Goal: Transaction & Acquisition: Purchase product/service

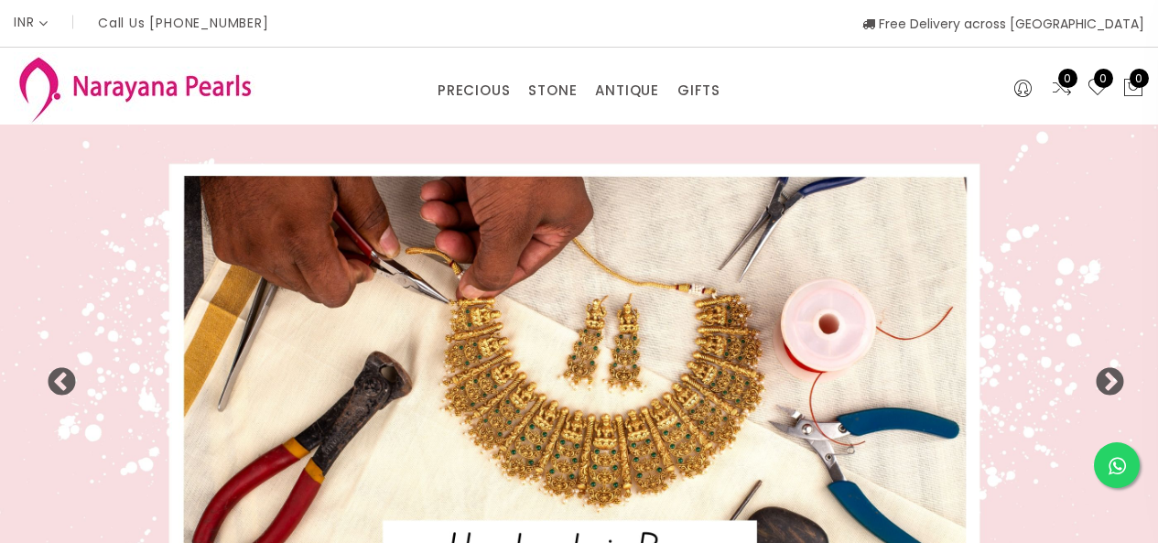
select select "INR"
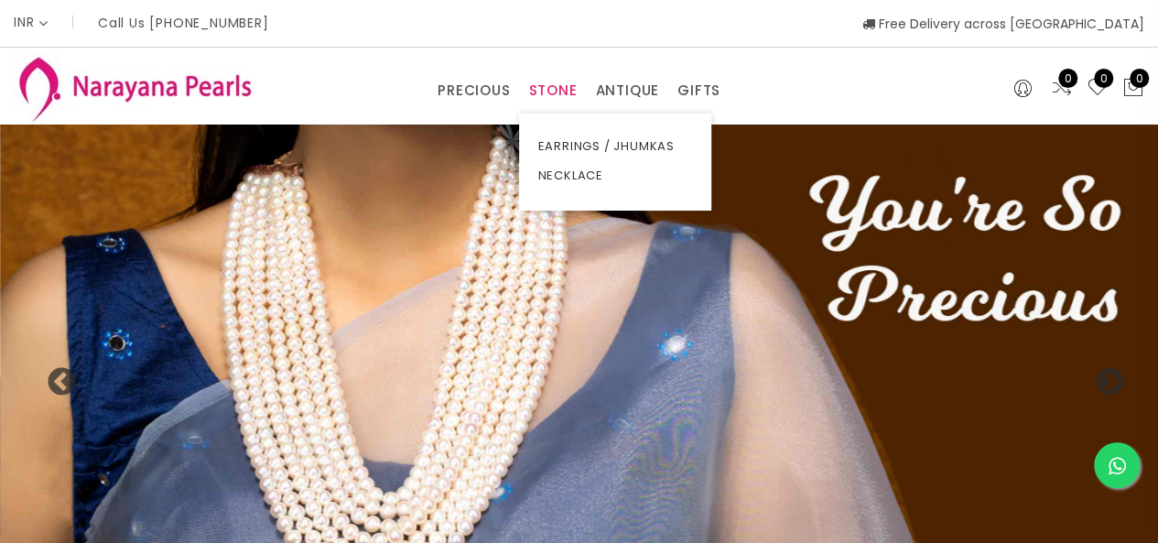
click at [559, 98] on link "STONE" at bounding box center [552, 90] width 49 height 27
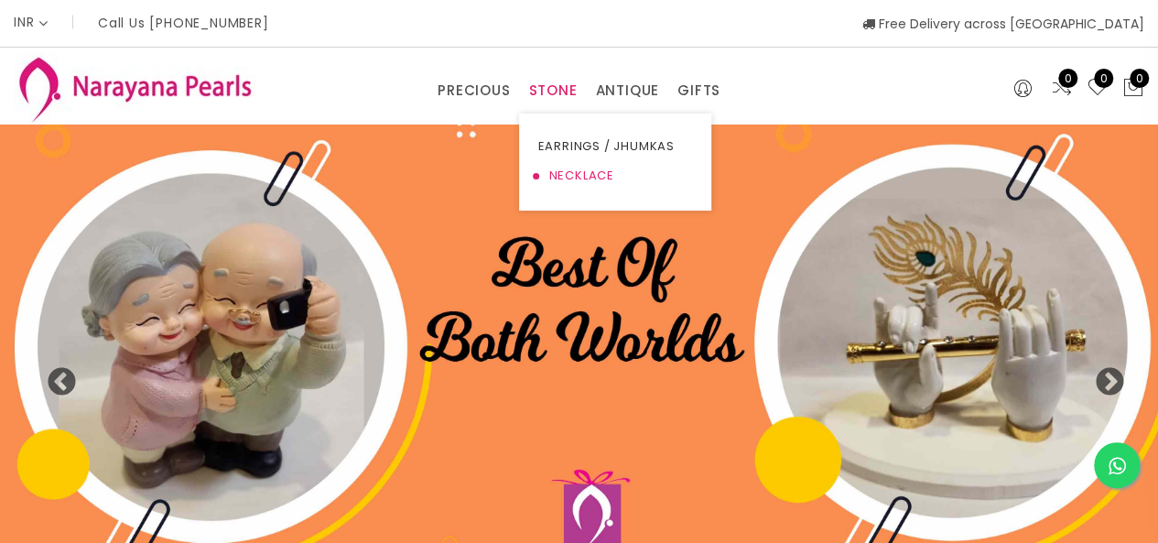
click at [552, 169] on link "NECKLACE" at bounding box center [615, 175] width 156 height 29
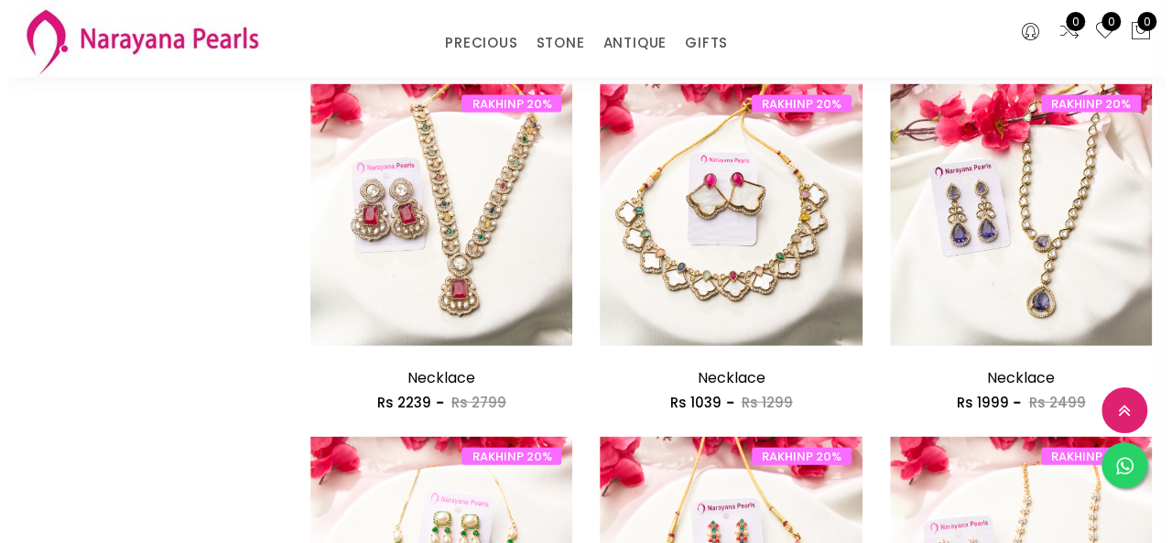
scroll to position [1871, 0]
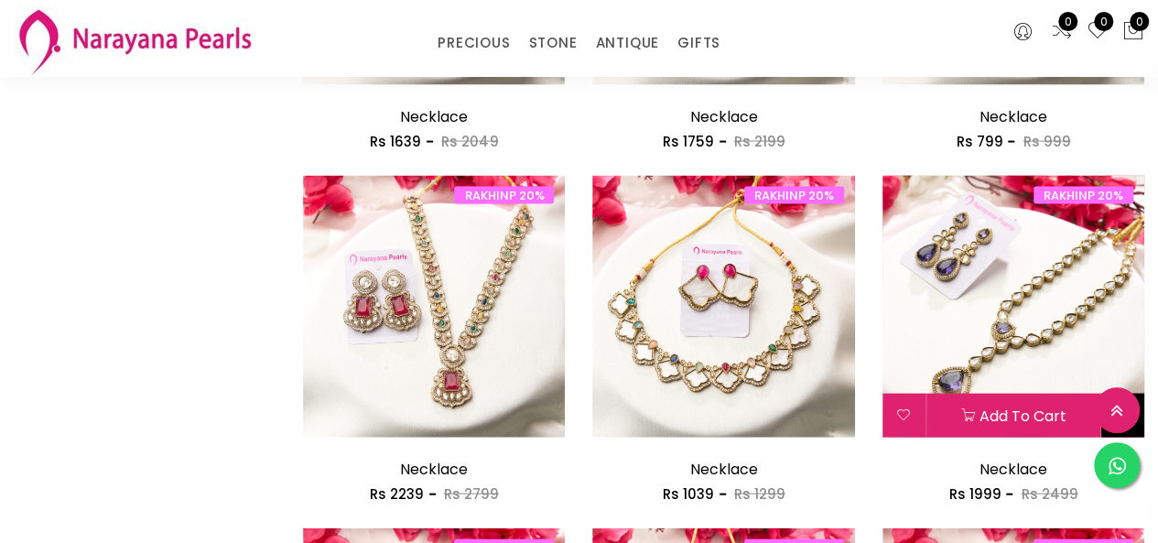
click at [1133, 434] on button at bounding box center [1122, 416] width 43 height 44
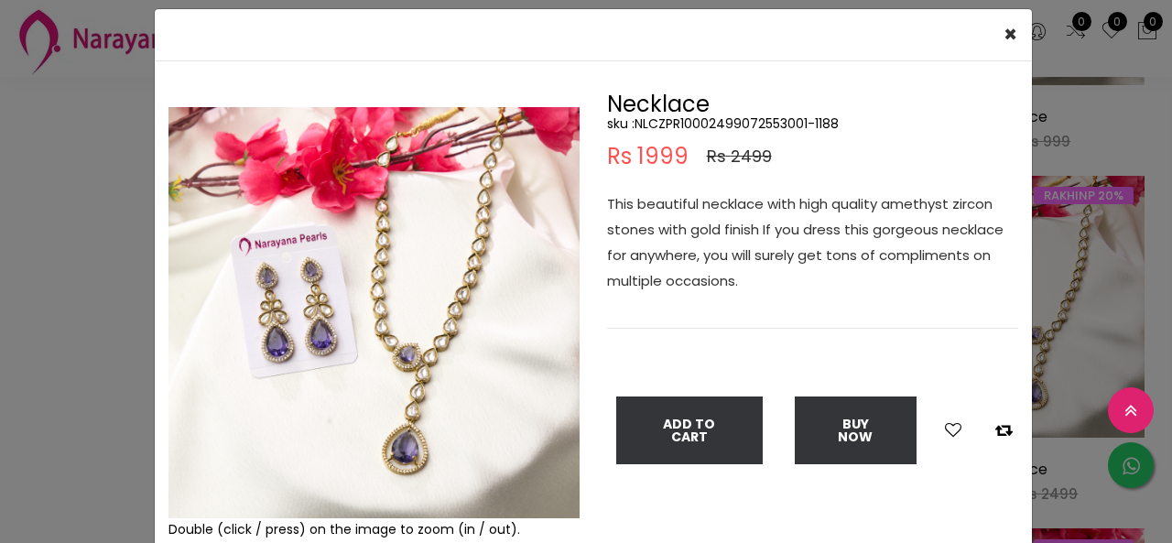
scroll to position [92, 0]
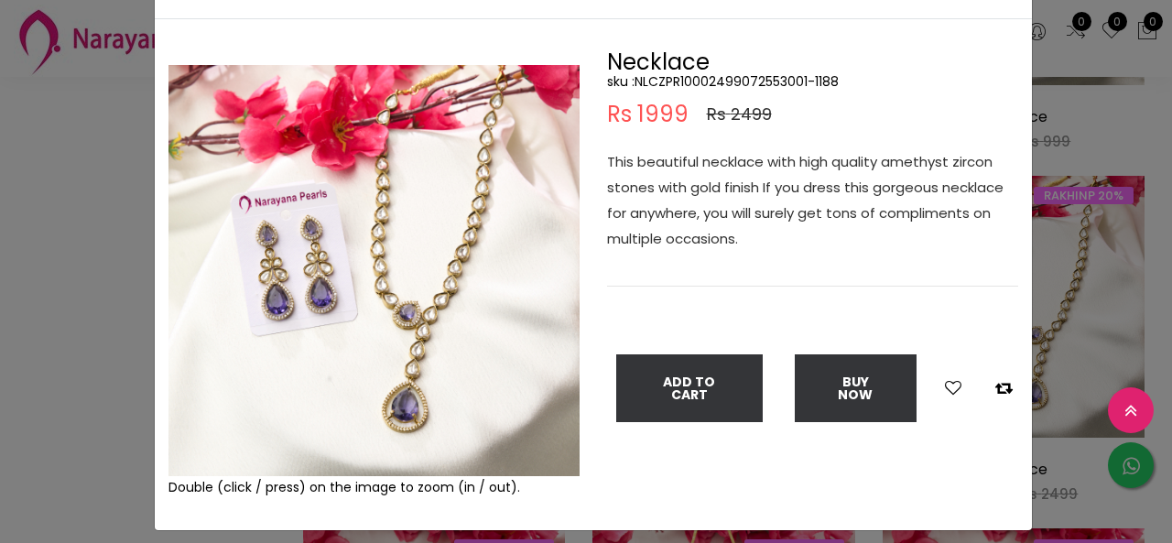
click at [0, 320] on div "× Close Double (click / press) on the image to zoom (in / out). Necklace sku : …" at bounding box center [586, 271] width 1172 height 543
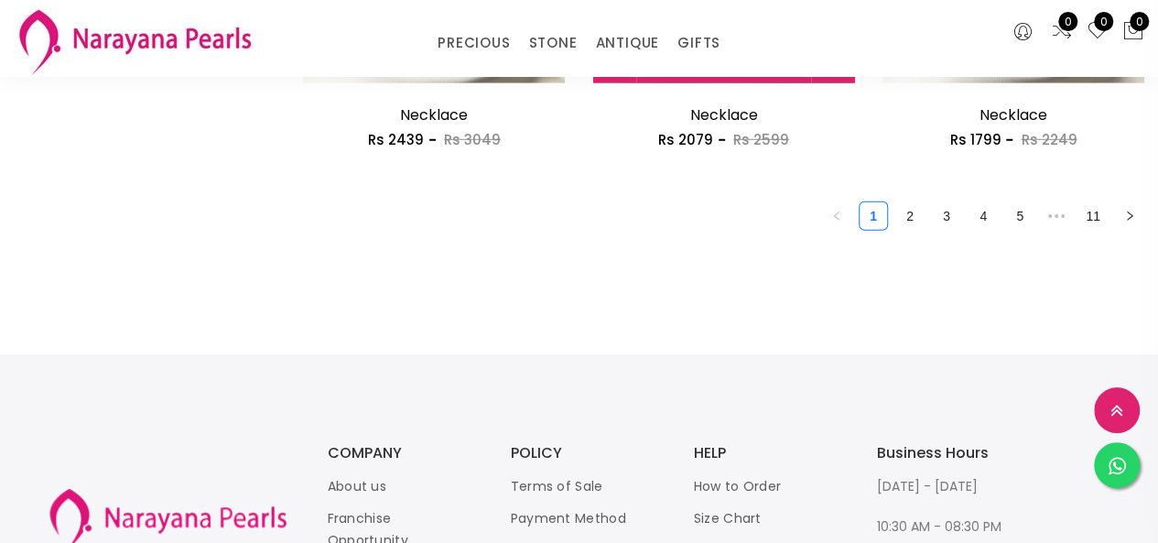
scroll to position [2604, 0]
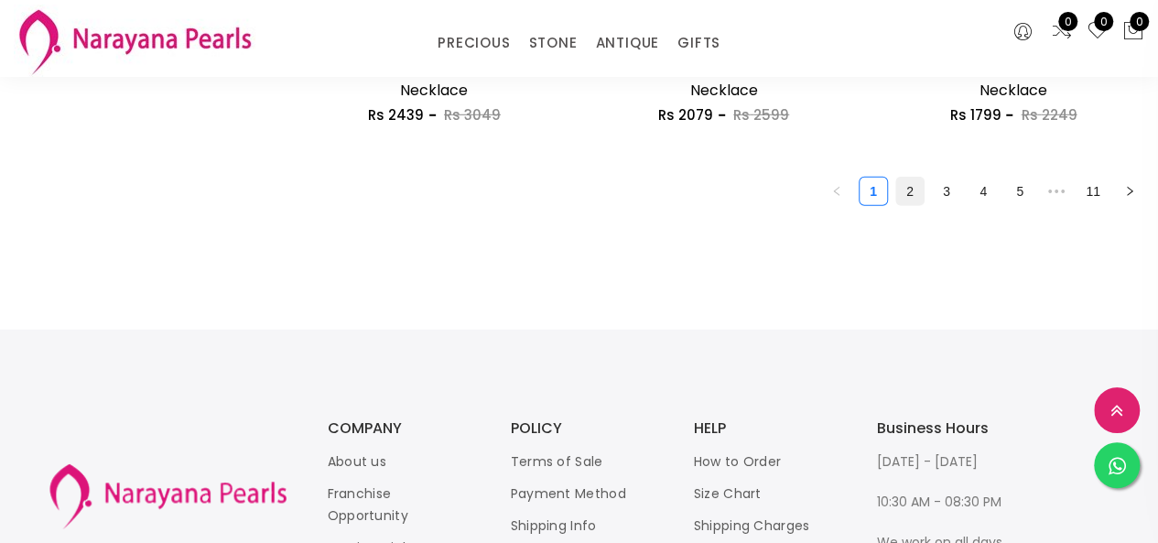
click at [917, 188] on link "2" at bounding box center [909, 191] width 27 height 27
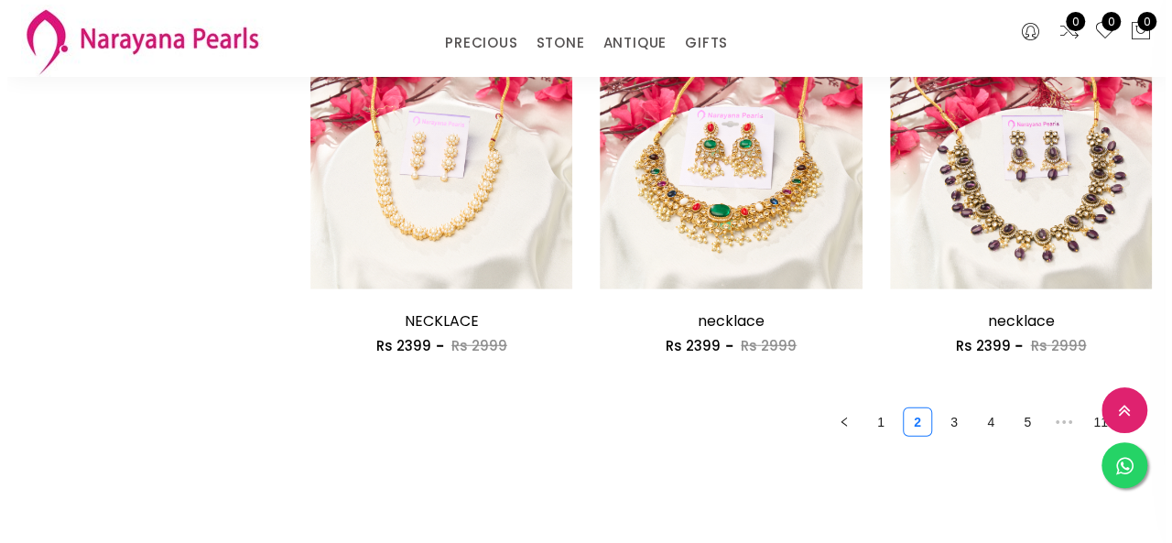
scroll to position [2380, 0]
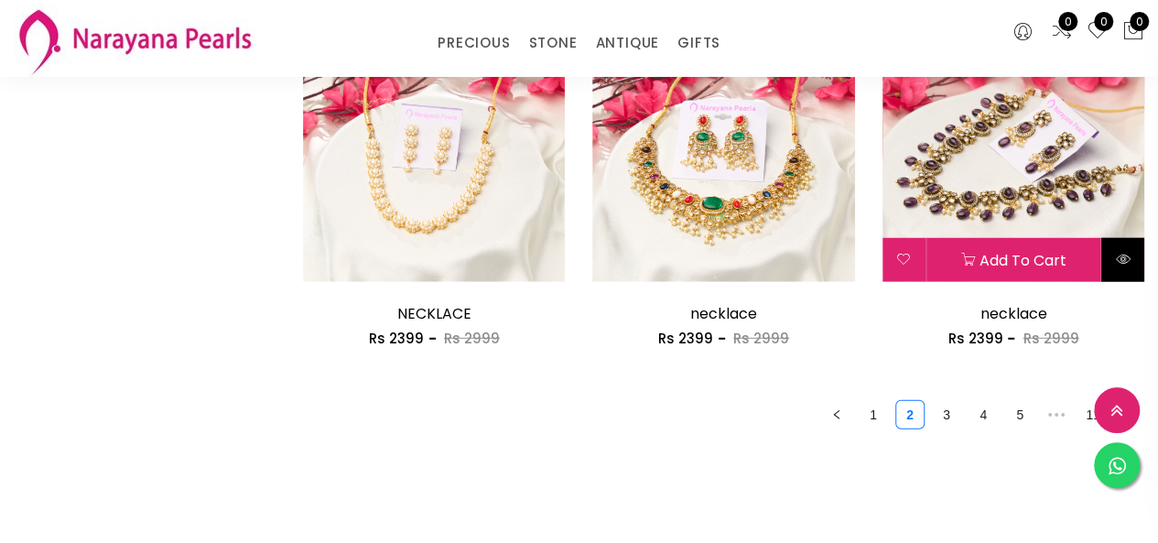
click at [1128, 276] on button at bounding box center [1122, 260] width 43 height 44
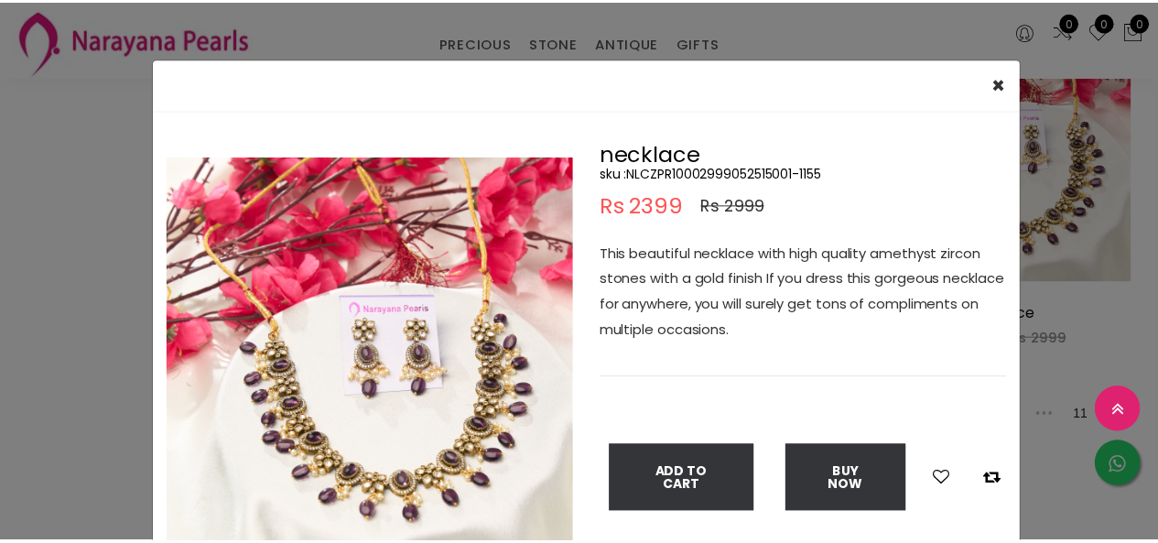
scroll to position [92, 0]
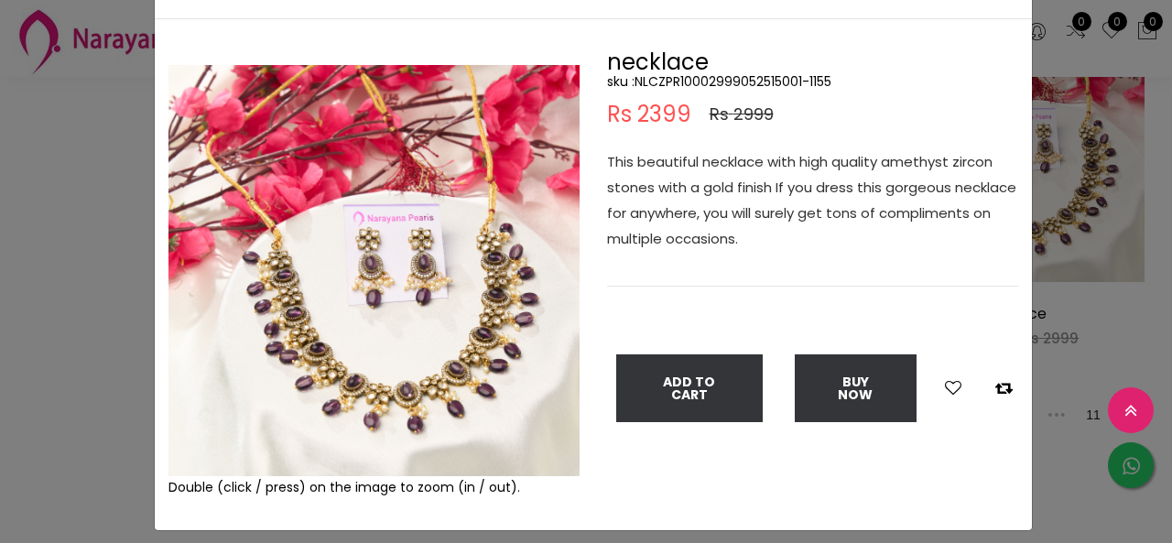
click at [0, 306] on div "× Close Double (click / press) on the image to zoom (in / out). necklace sku : …" at bounding box center [586, 271] width 1172 height 543
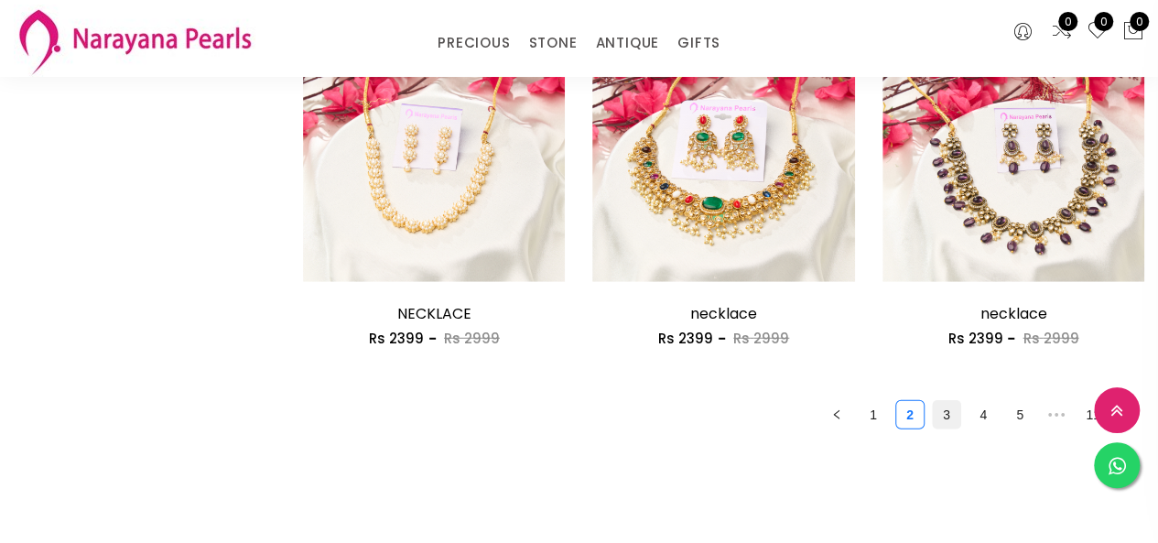
click at [952, 428] on link "3" at bounding box center [946, 414] width 27 height 27
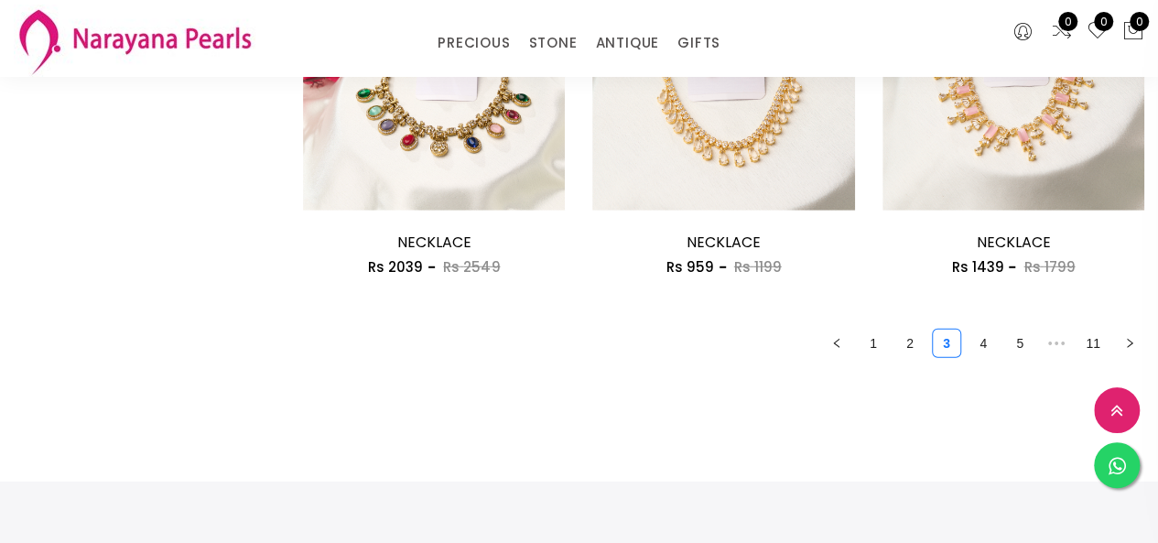
scroll to position [2472, 0]
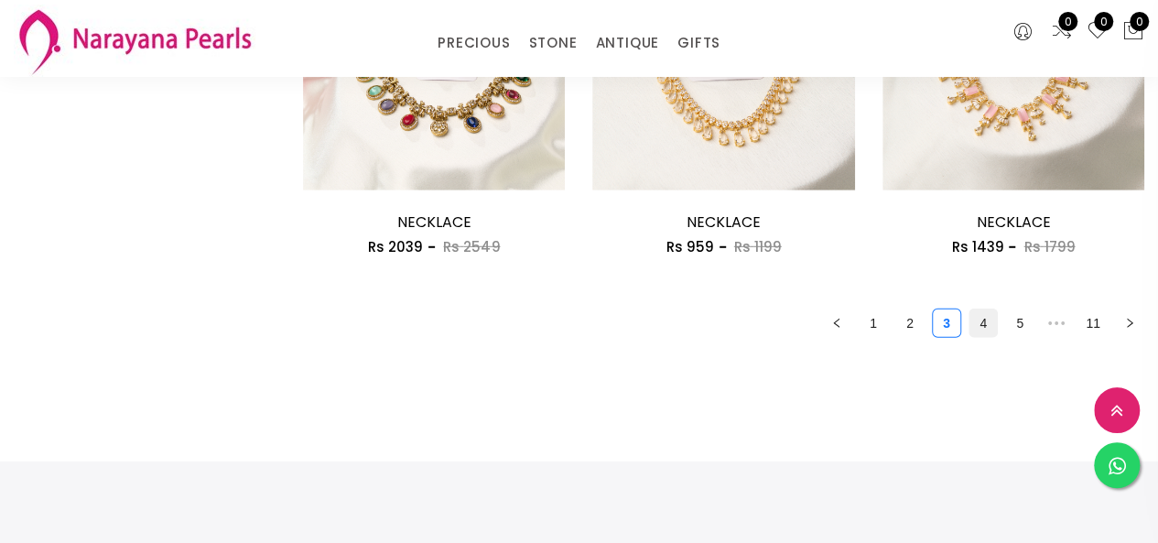
click at [980, 325] on link "4" at bounding box center [982, 322] width 27 height 27
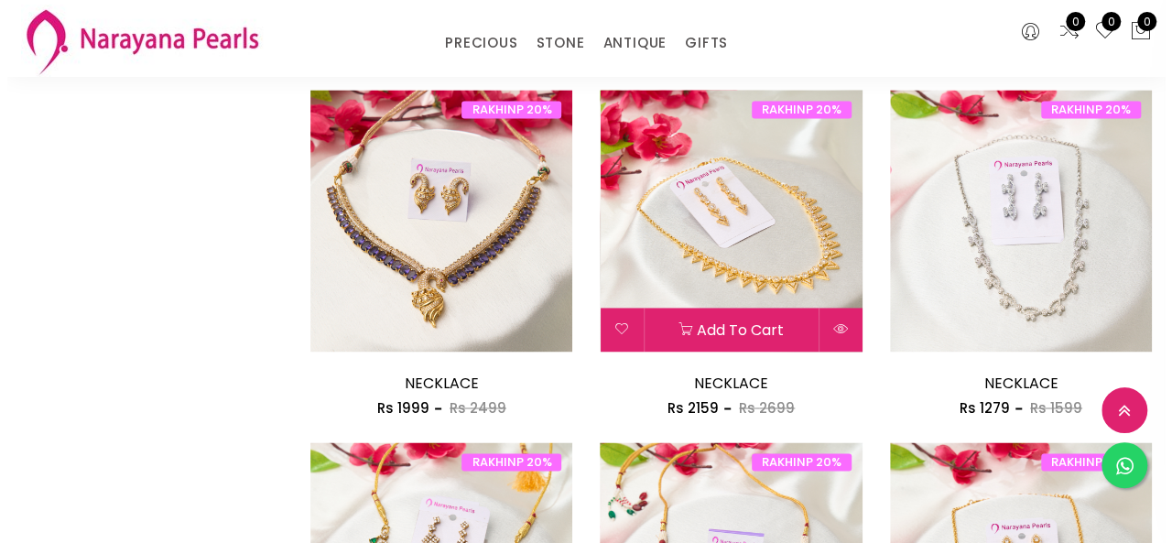
scroll to position [1282, 0]
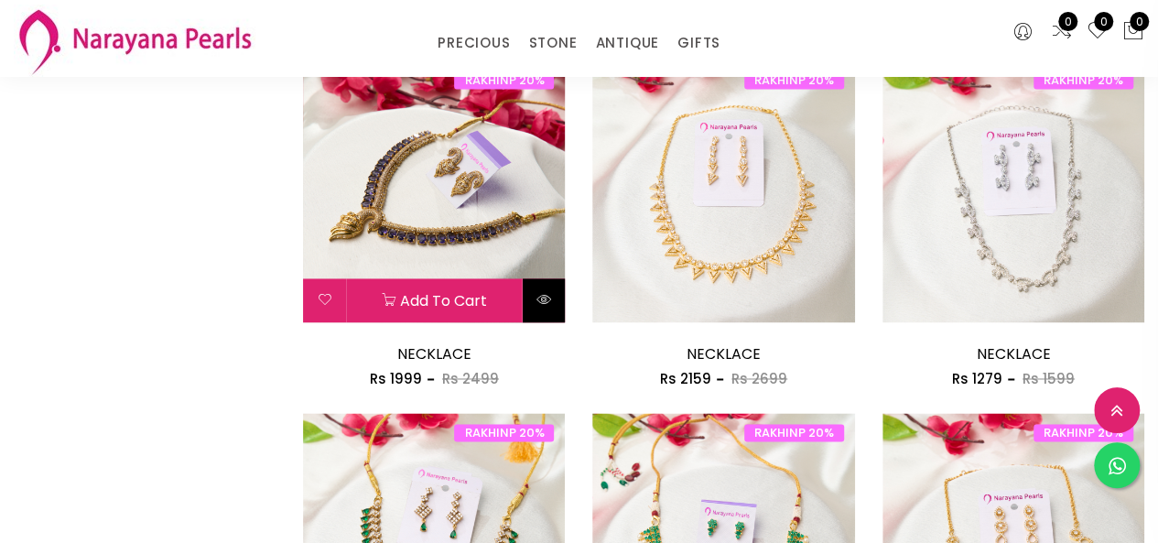
click at [546, 300] on icon at bounding box center [543, 299] width 15 height 15
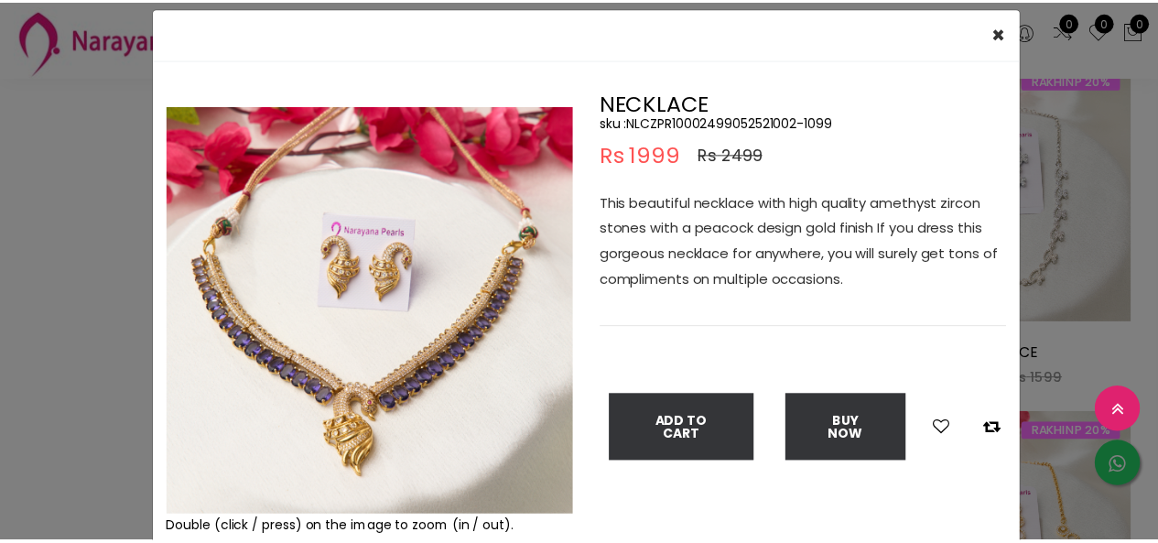
scroll to position [92, 0]
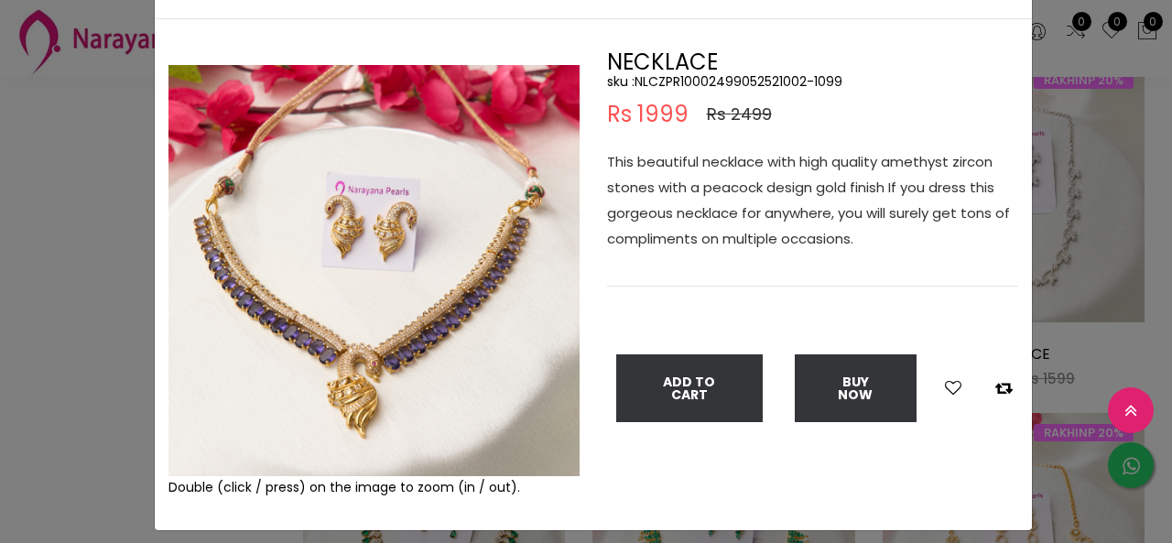
click at [45, 244] on div "× Close Double (click / press) on the image to zoom (in / out). NECKLACE sku : …" at bounding box center [586, 271] width 1172 height 543
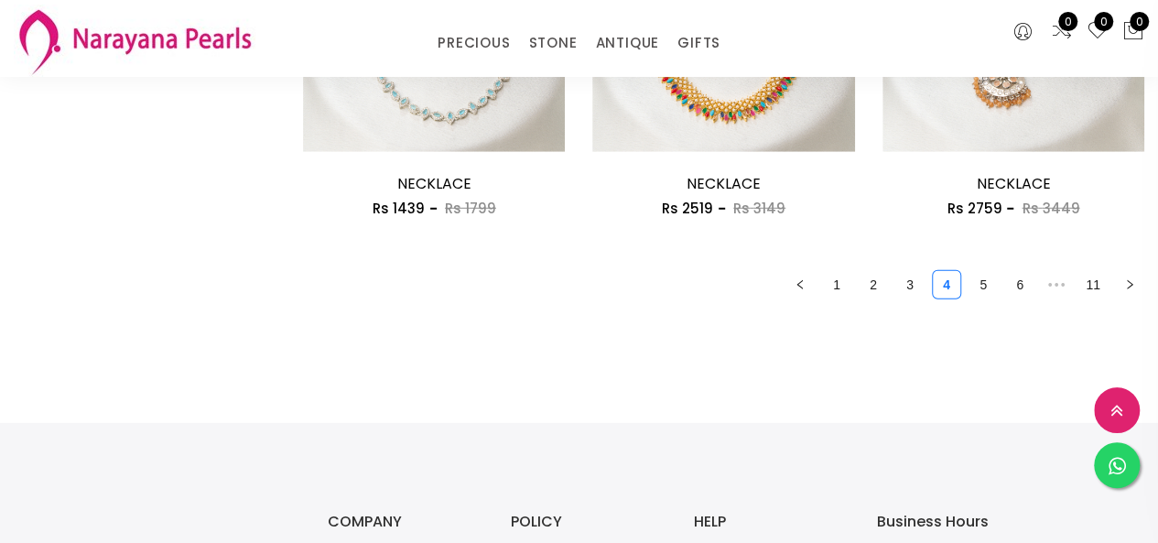
scroll to position [2655, 0]
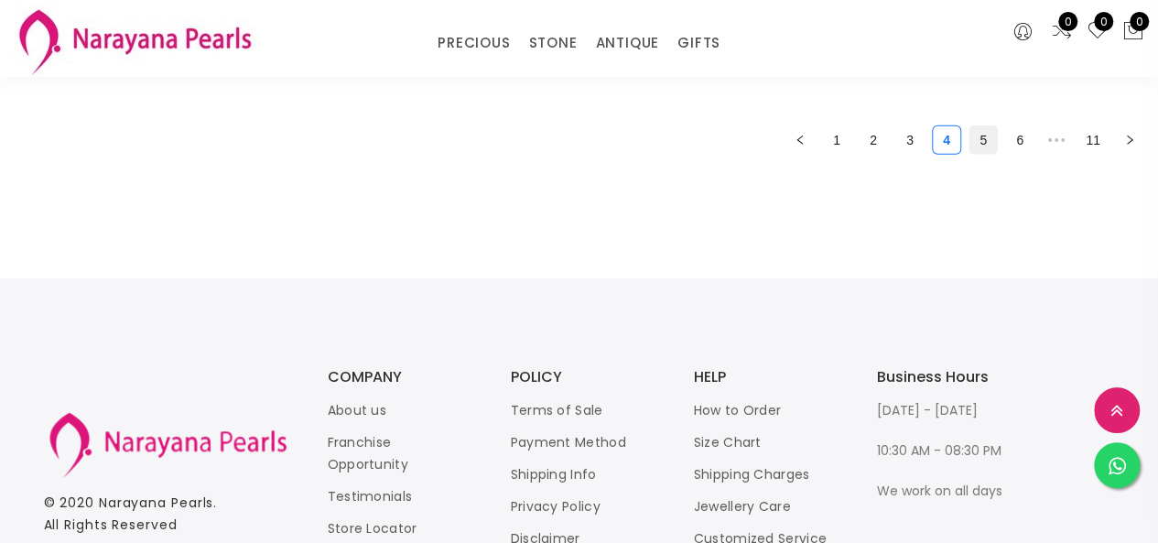
click at [988, 143] on link "5" at bounding box center [982, 139] width 27 height 27
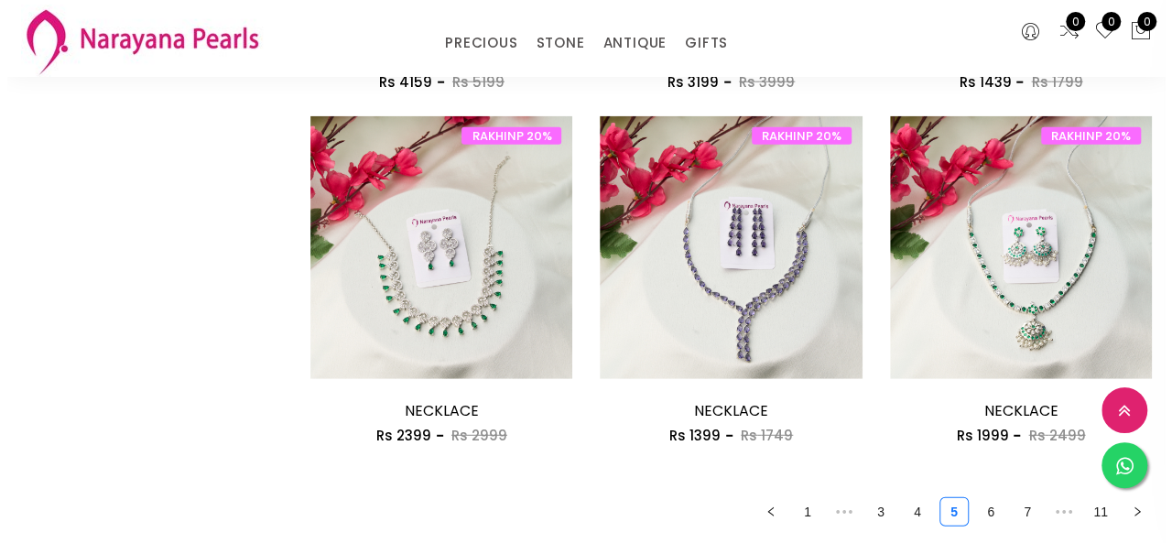
scroll to position [2289, 0]
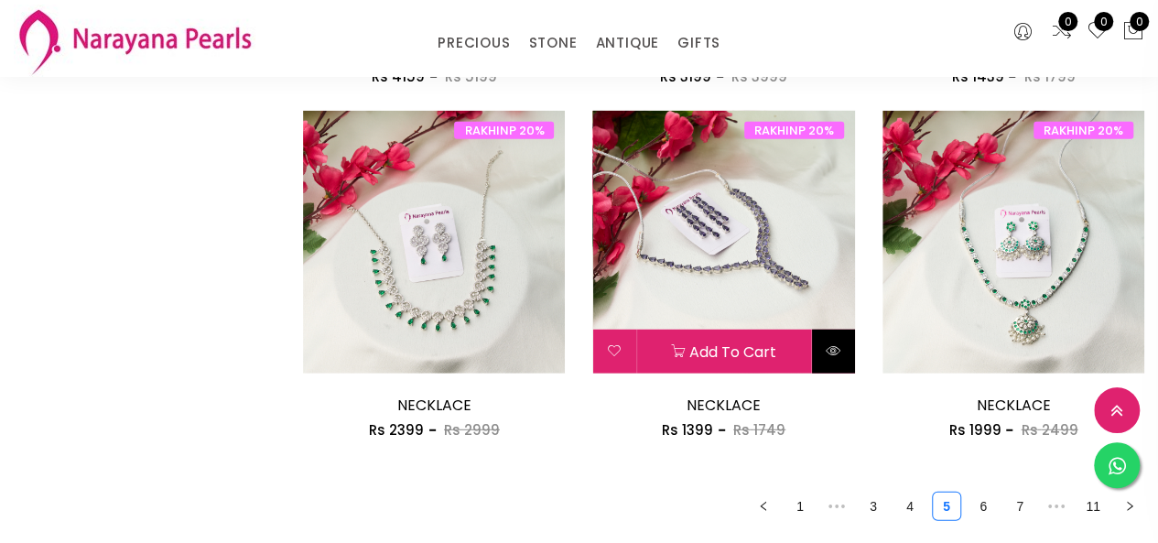
click at [829, 348] on icon at bounding box center [833, 350] width 15 height 15
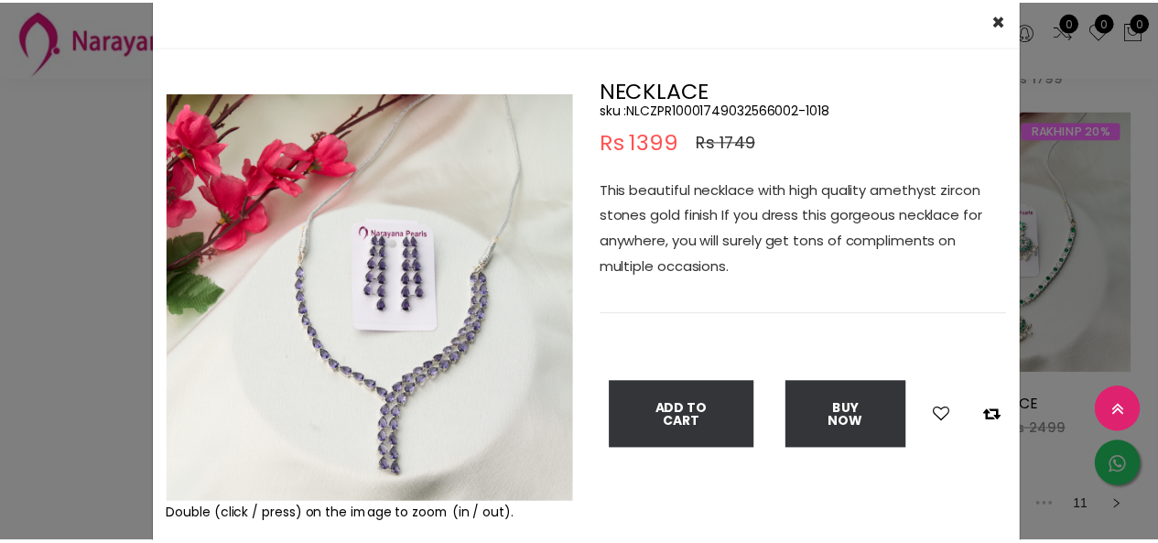
scroll to position [92, 0]
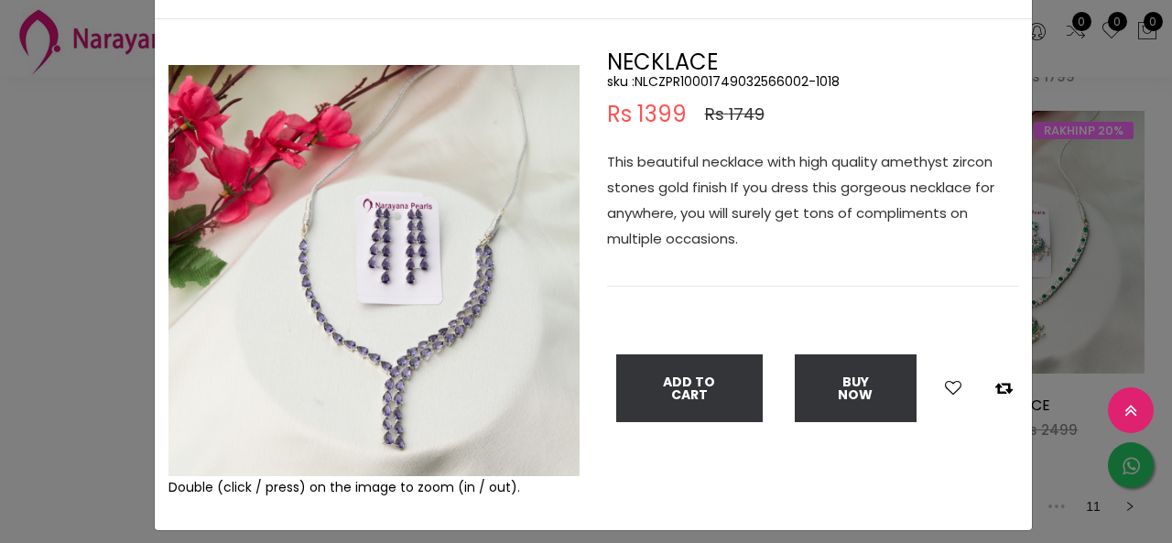
click at [111, 321] on div "× Close Double (click / press) on the image to zoom (in / out). NECKLACE sku : …" at bounding box center [586, 271] width 1172 height 543
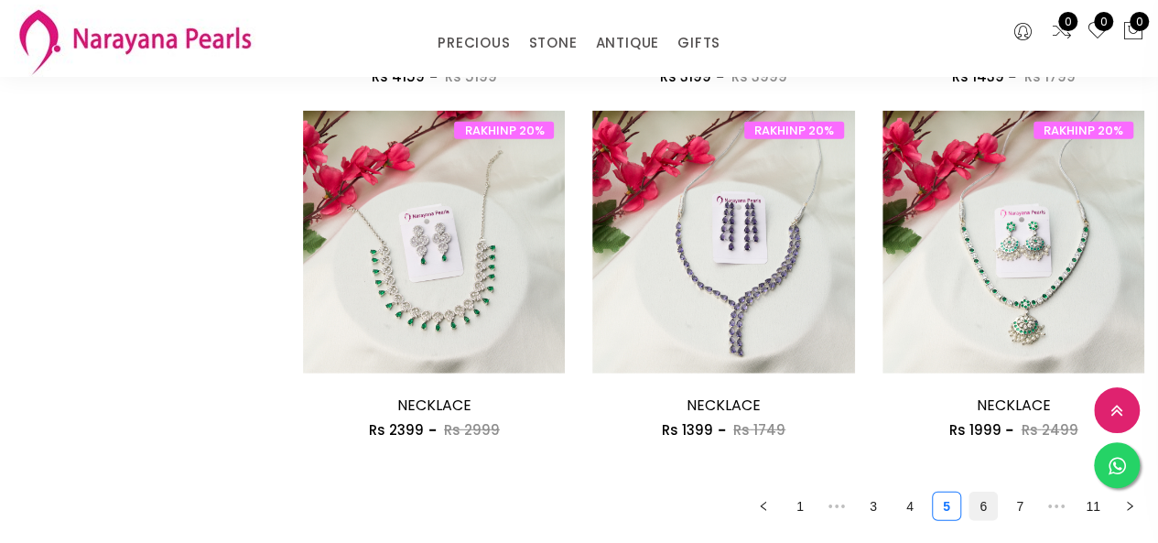
click at [985, 519] on link "6" at bounding box center [982, 506] width 27 height 27
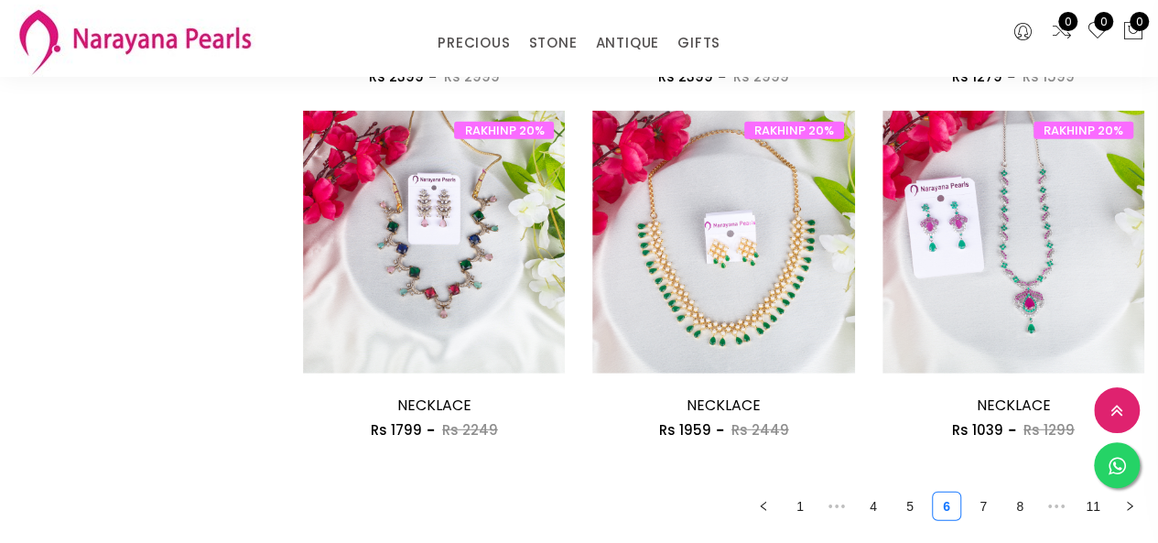
scroll to position [2380, 0]
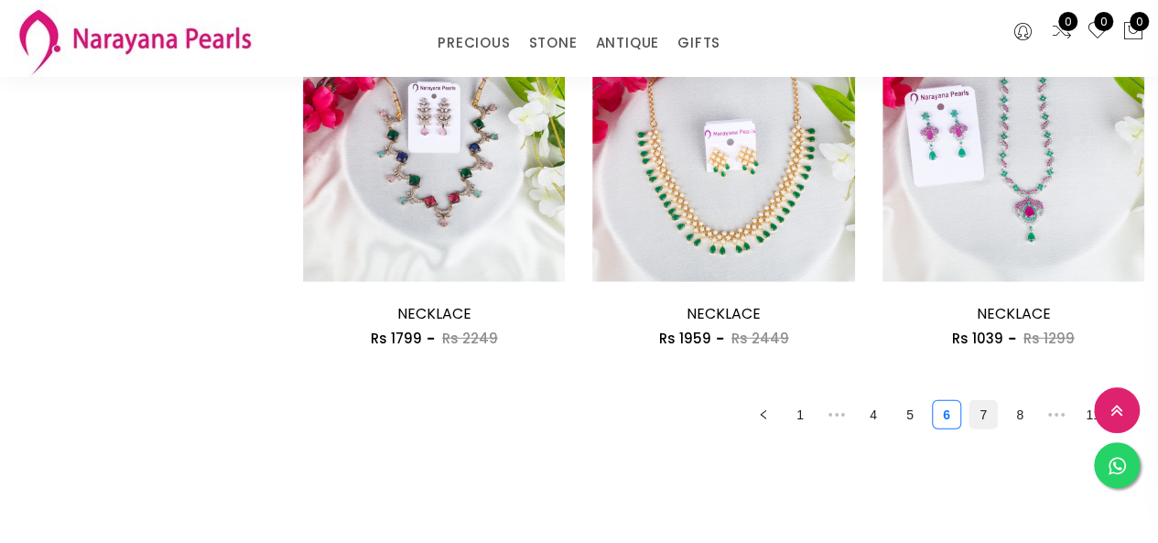
click at [976, 411] on link "7" at bounding box center [982, 414] width 27 height 27
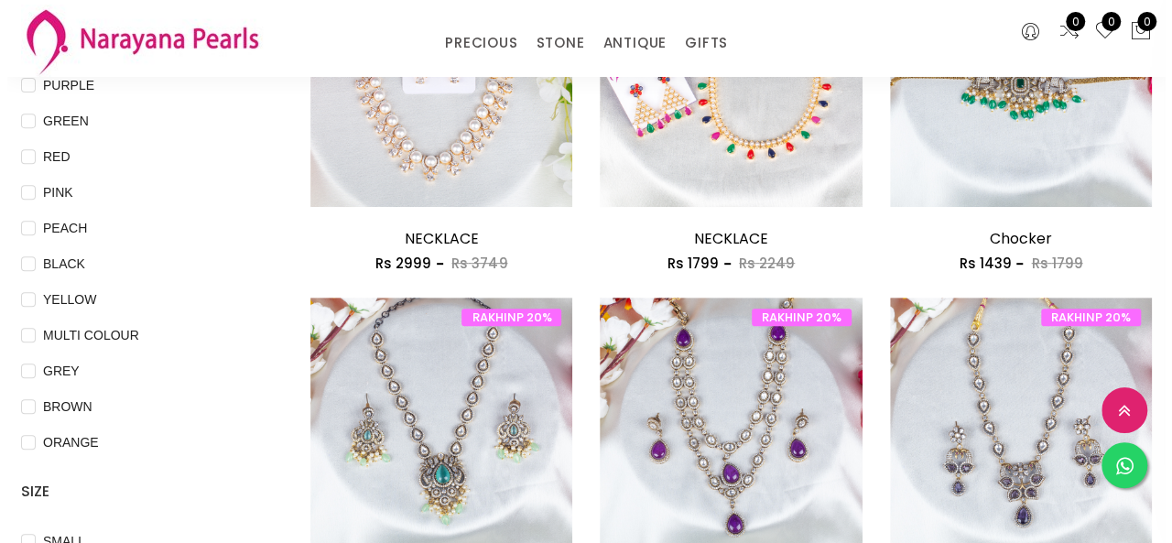
scroll to position [458, 0]
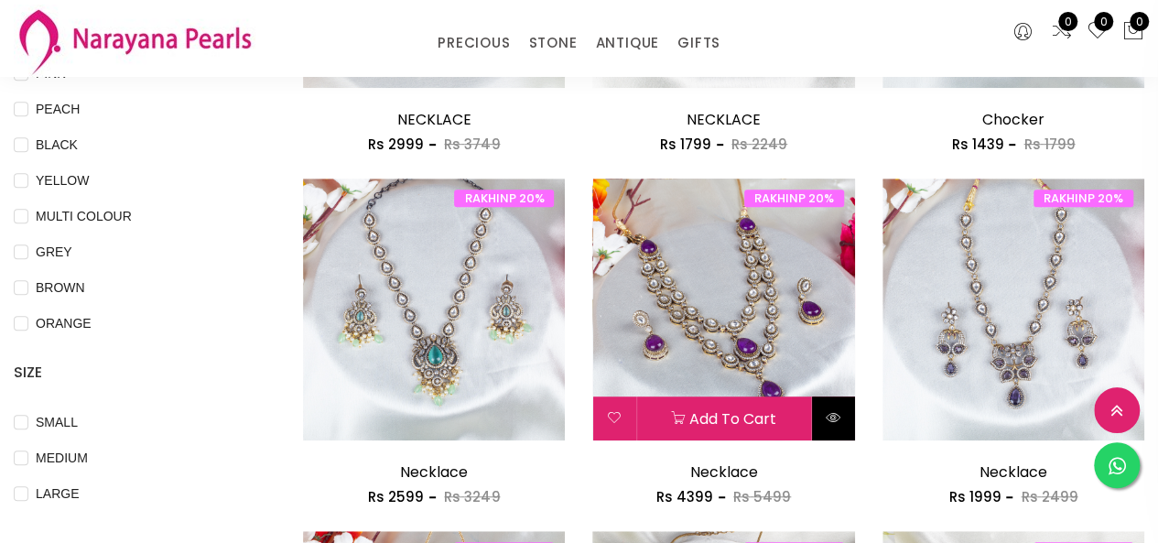
click at [834, 424] on icon at bounding box center [833, 417] width 15 height 15
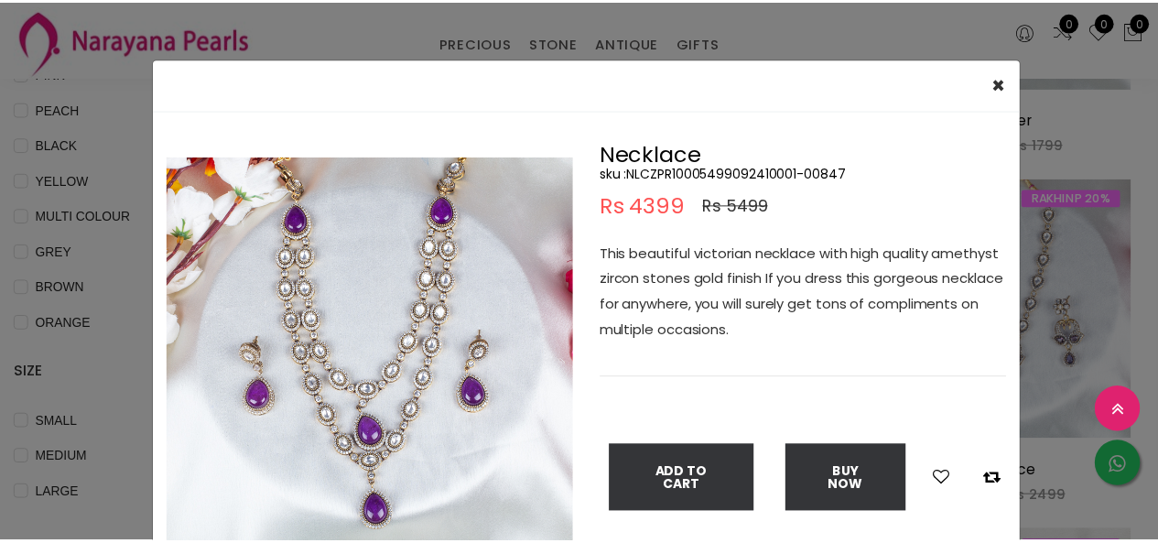
scroll to position [92, 0]
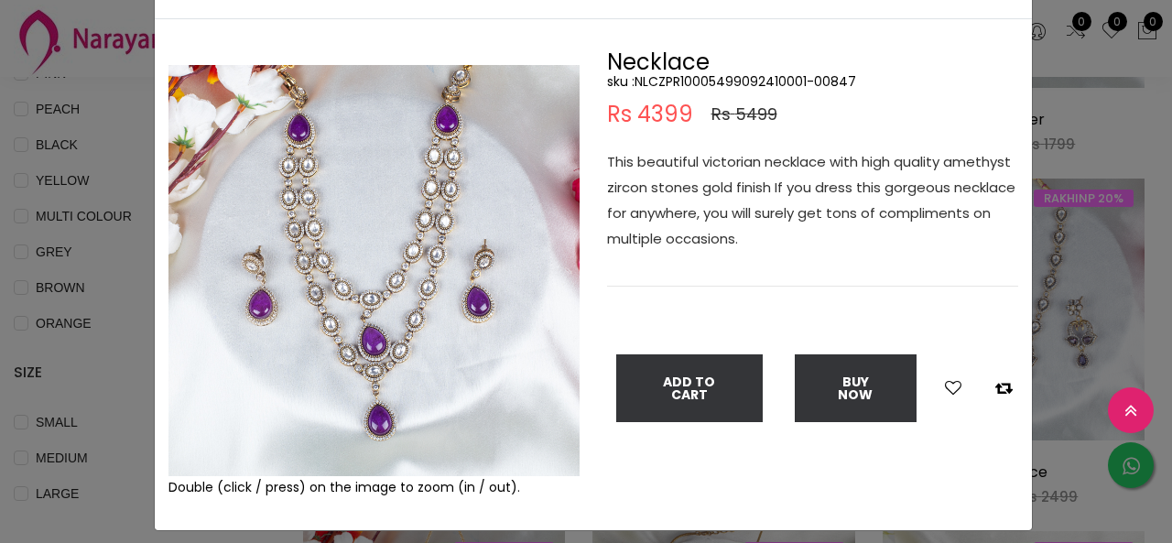
click at [1113, 285] on div "× Close Double (click / press) on the image to zoom (in / out). Necklace sku : …" at bounding box center [586, 271] width 1172 height 543
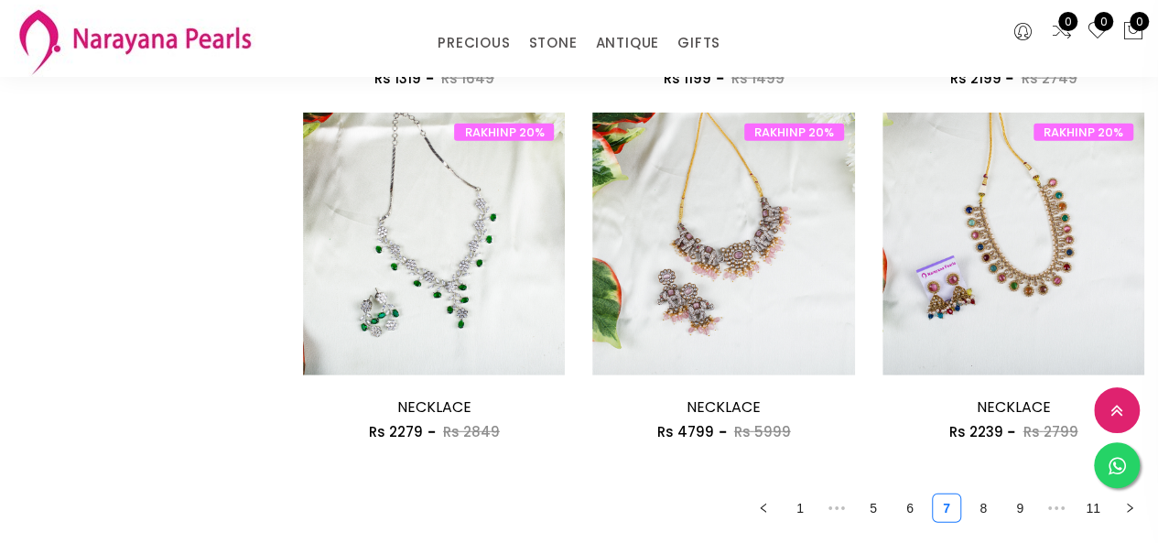
scroll to position [2289, 0]
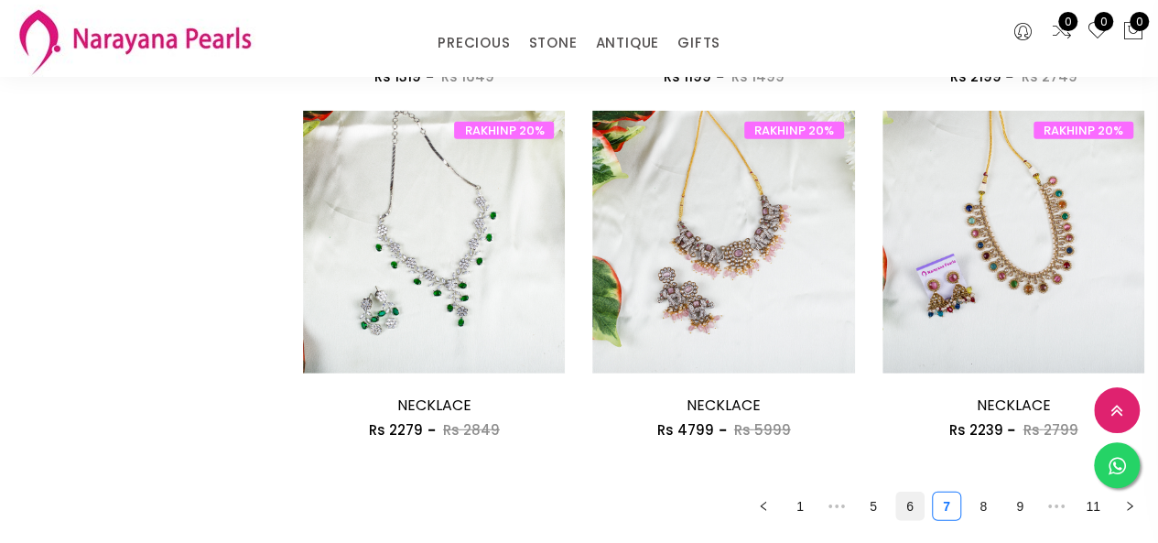
click at [906, 521] on li "6" at bounding box center [909, 506] width 29 height 29
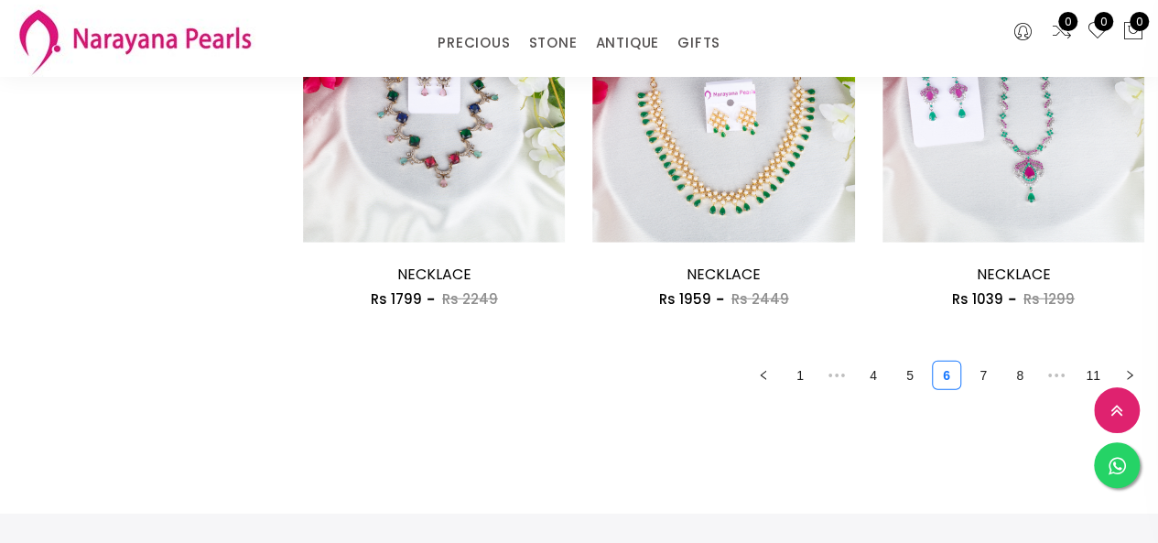
scroll to position [2289, 0]
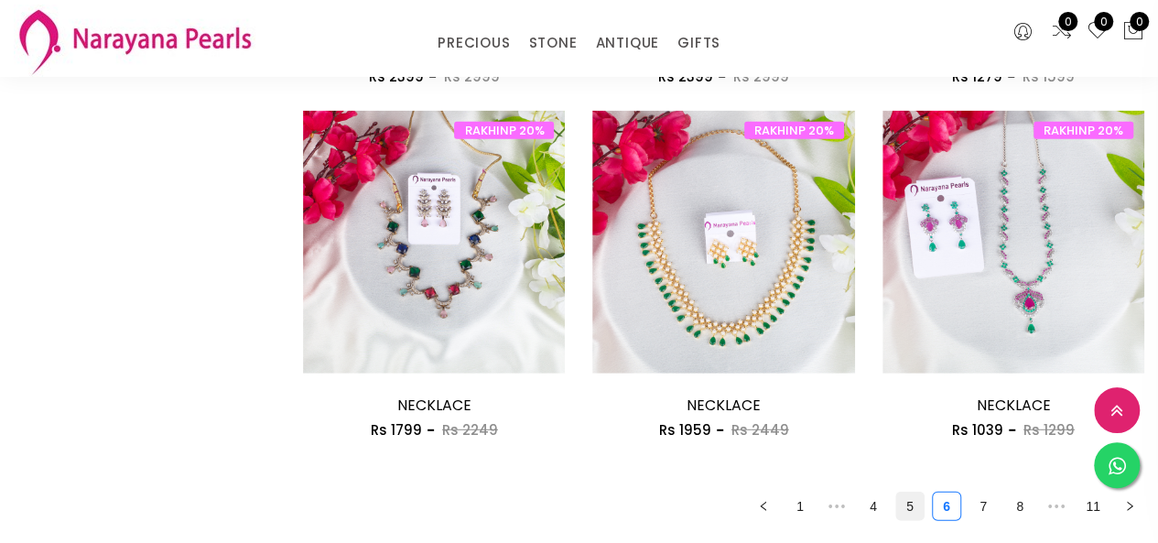
click at [920, 510] on link "5" at bounding box center [909, 506] width 27 height 27
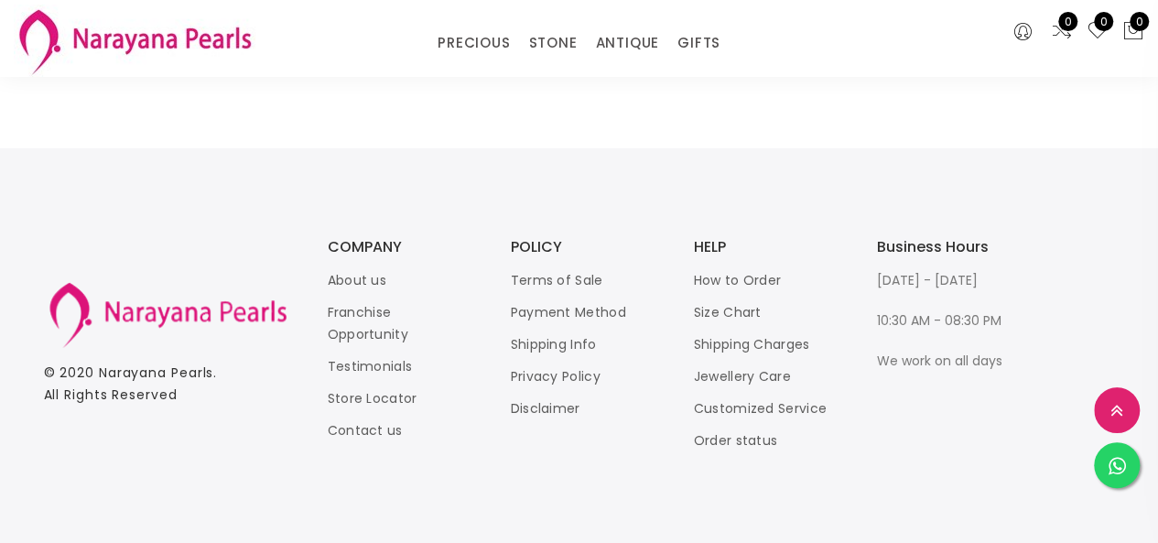
scroll to position [2695, 0]
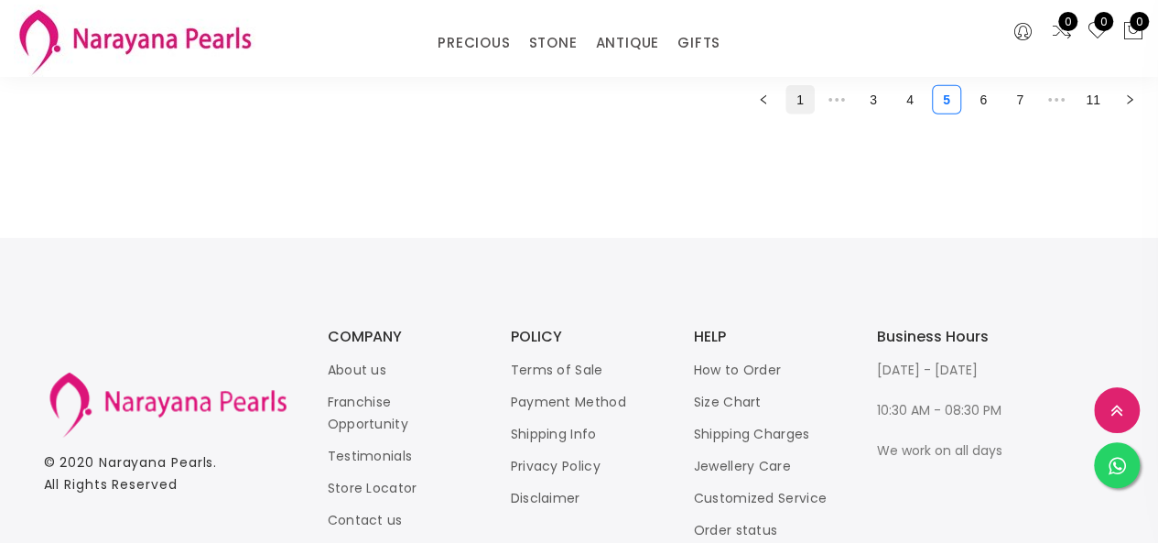
click at [795, 95] on link "1" at bounding box center [799, 99] width 27 height 27
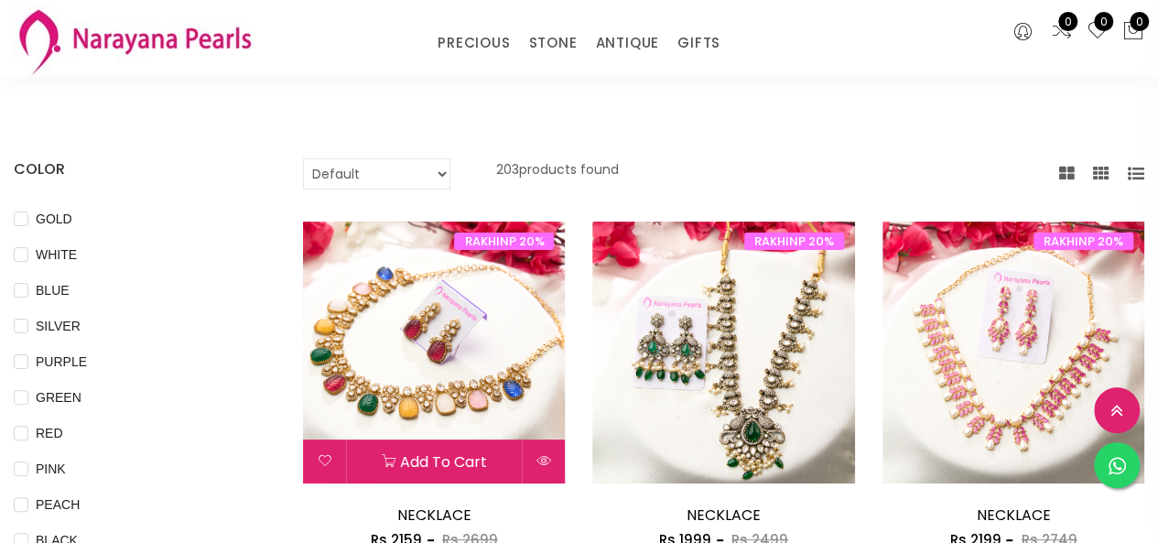
scroll to position [183, 0]
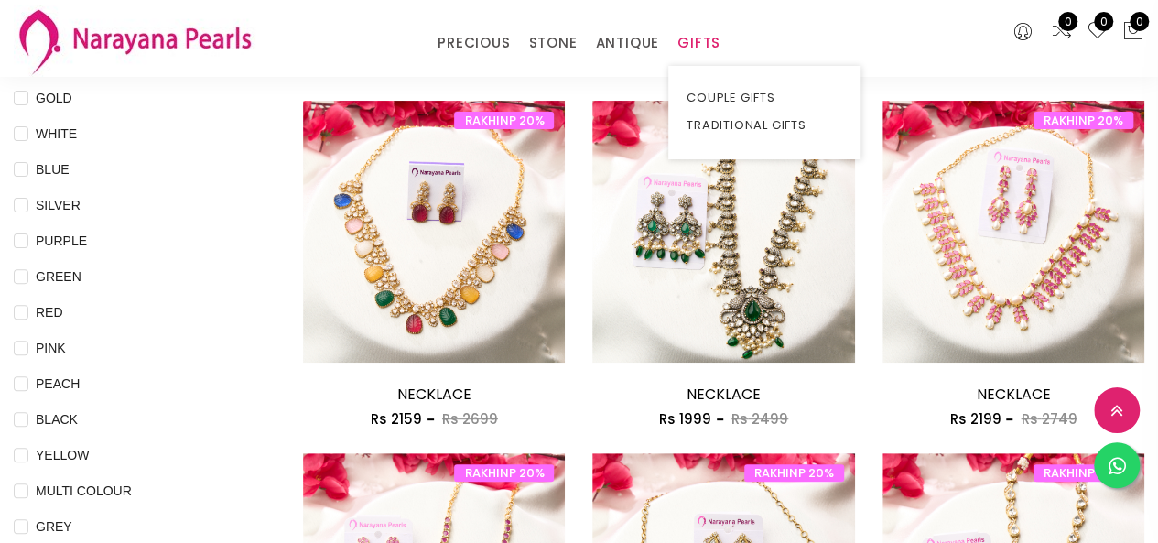
click at [710, 45] on link "GIFTS" at bounding box center [698, 42] width 43 height 27
click at [758, 124] on link "TRADITIONAL GIFTS" at bounding box center [765, 125] width 156 height 27
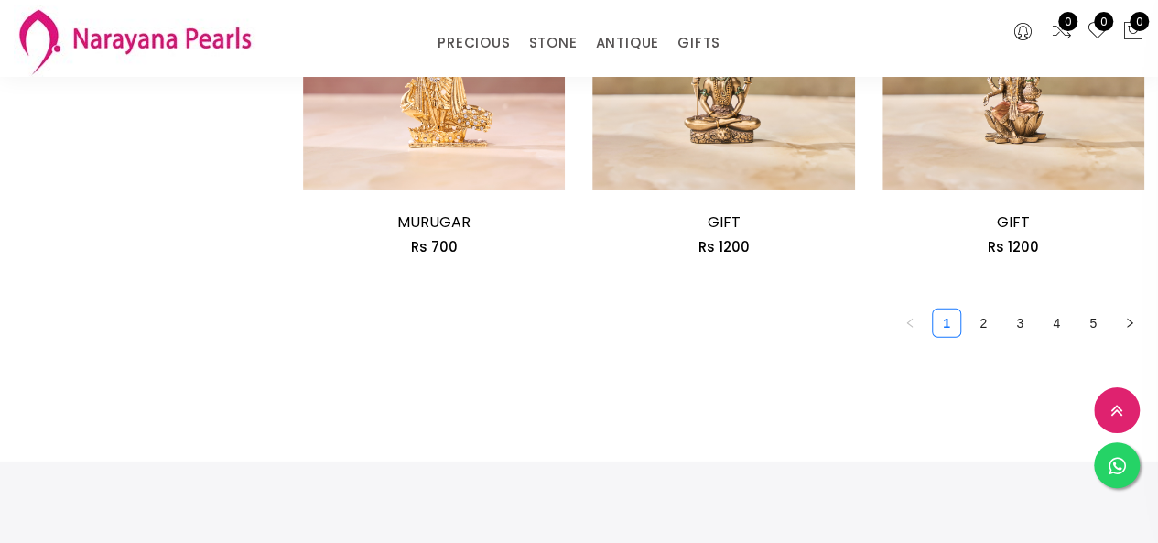
scroll to position [2472, 0]
click at [977, 332] on link "2" at bounding box center [982, 322] width 27 height 27
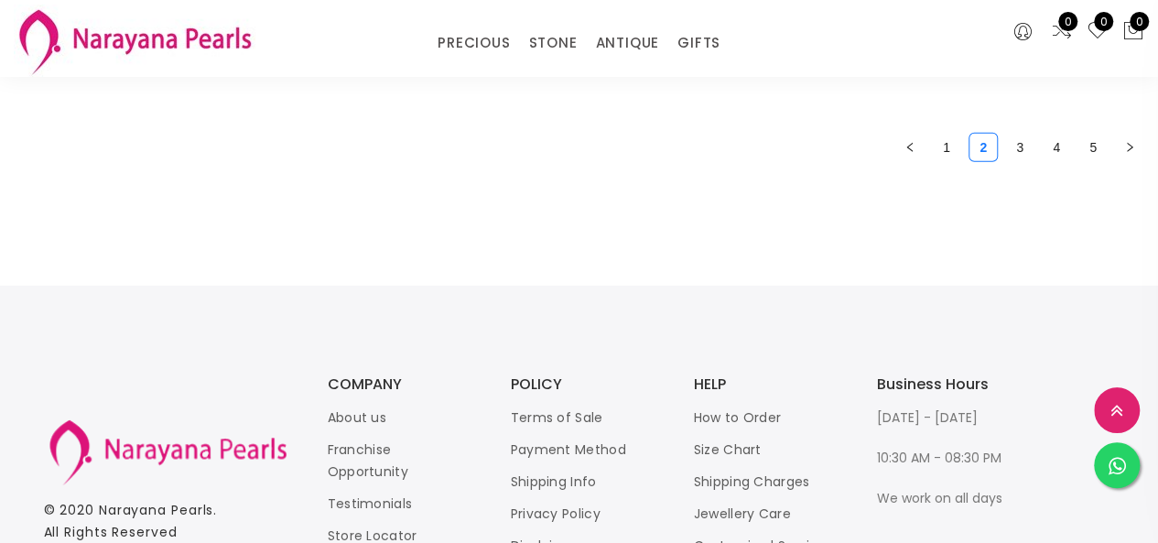
scroll to position [2655, 0]
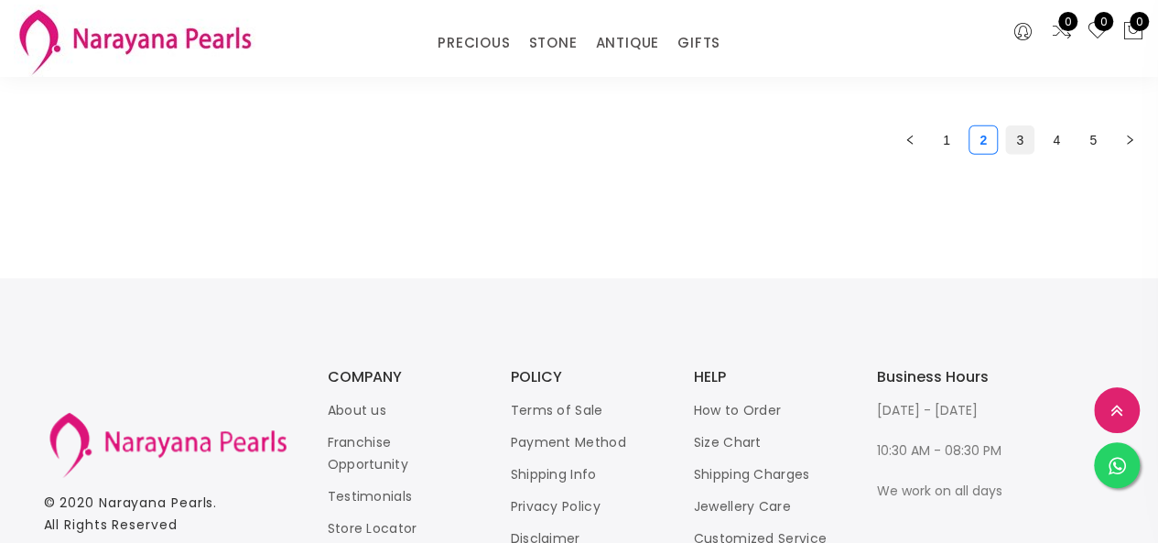
click at [1013, 145] on link "3" at bounding box center [1019, 139] width 27 height 27
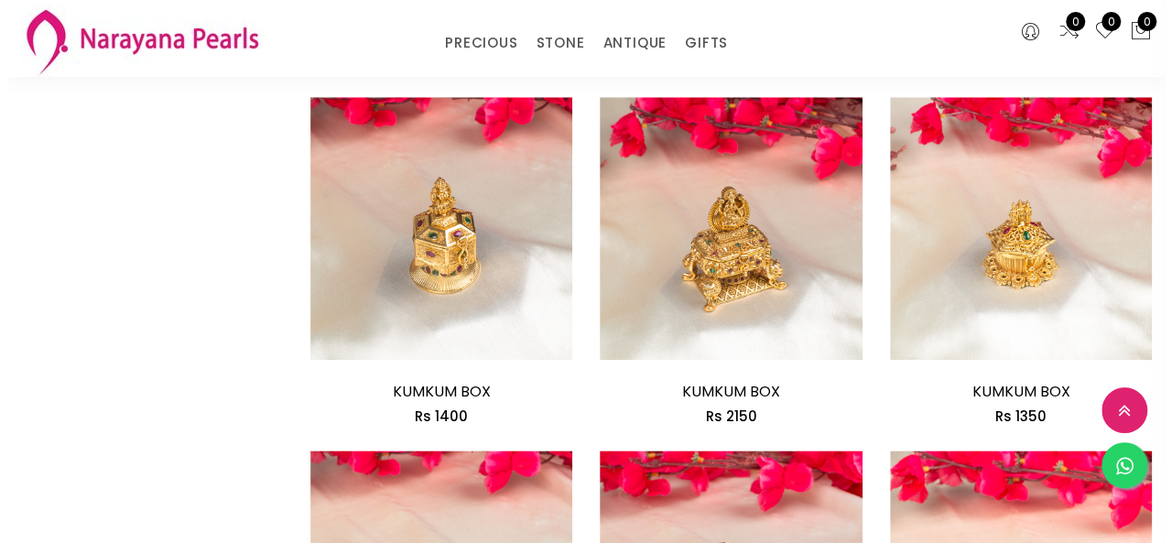
scroll to position [915, 0]
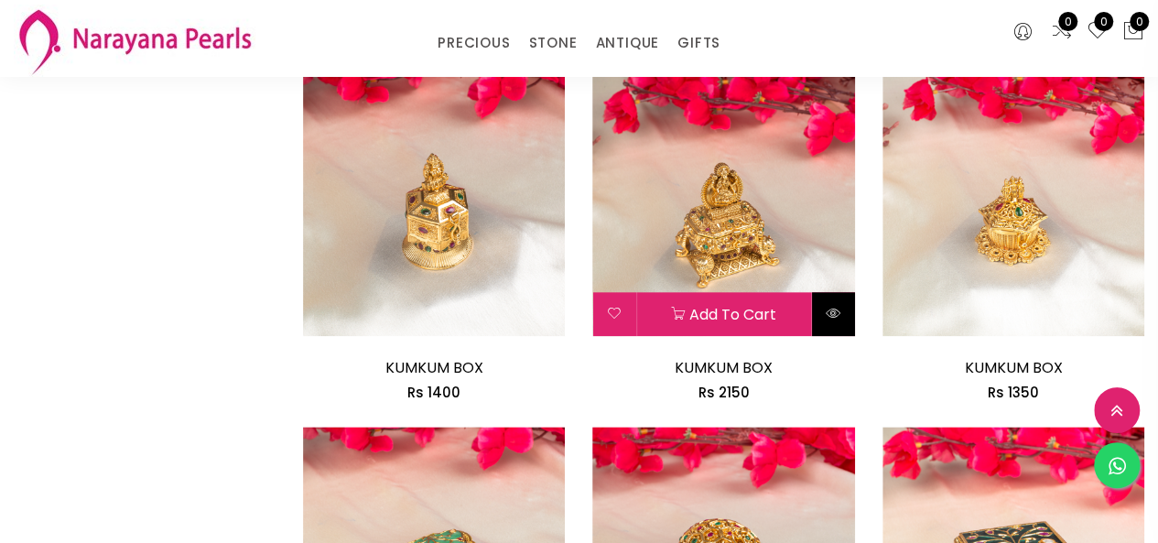
click at [822, 320] on button at bounding box center [833, 314] width 43 height 44
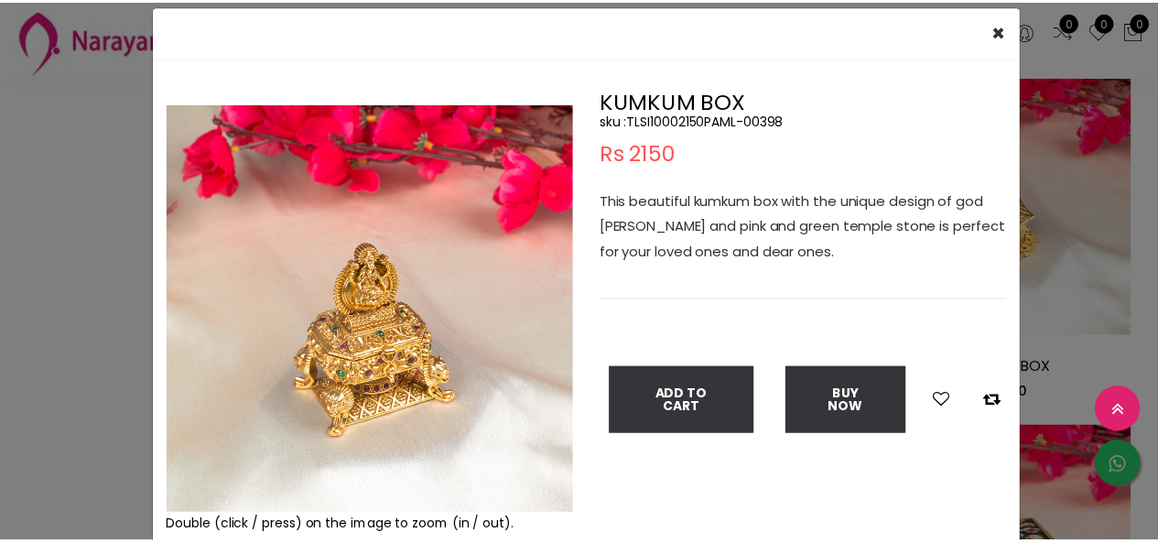
scroll to position [92, 0]
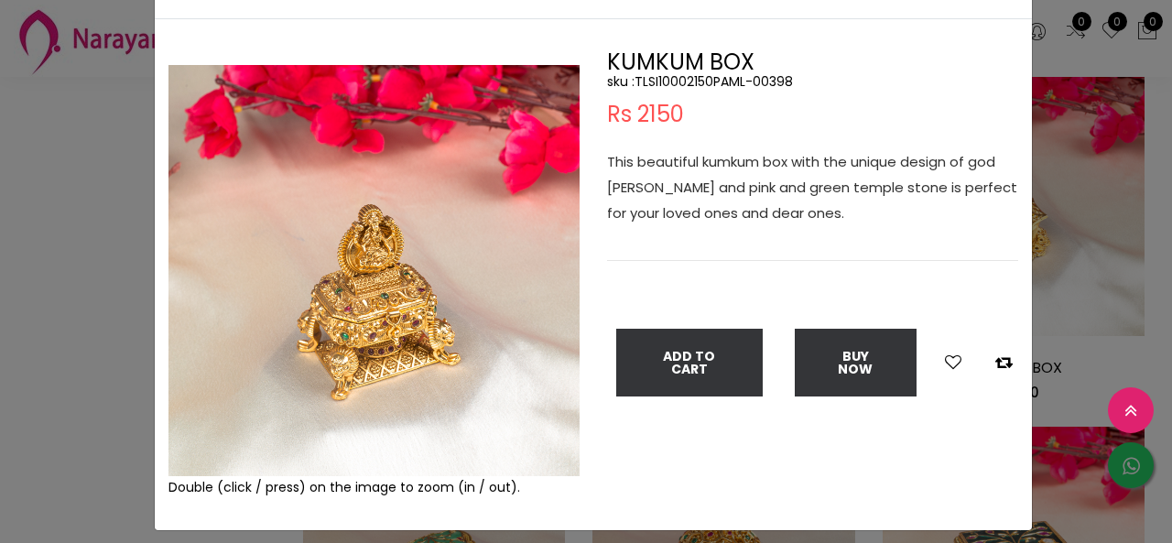
click at [55, 200] on div "× Close Double (click / press) on the image to zoom (in / out). KUMKUM BOX sku …" at bounding box center [586, 271] width 1172 height 543
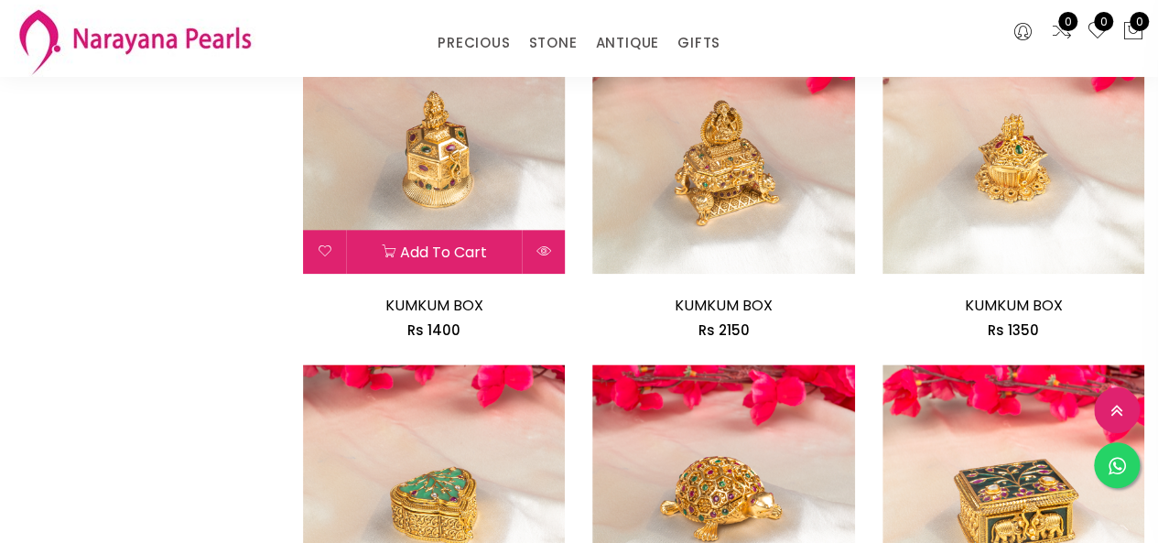
scroll to position [1007, 0]
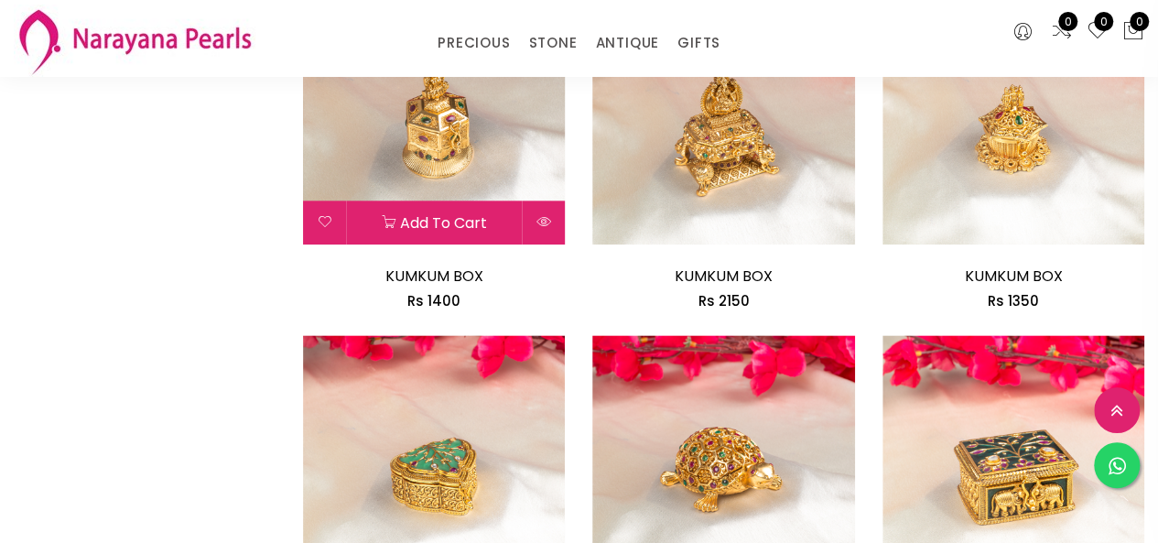
click at [427, 120] on img at bounding box center [434, 113] width 262 height 262
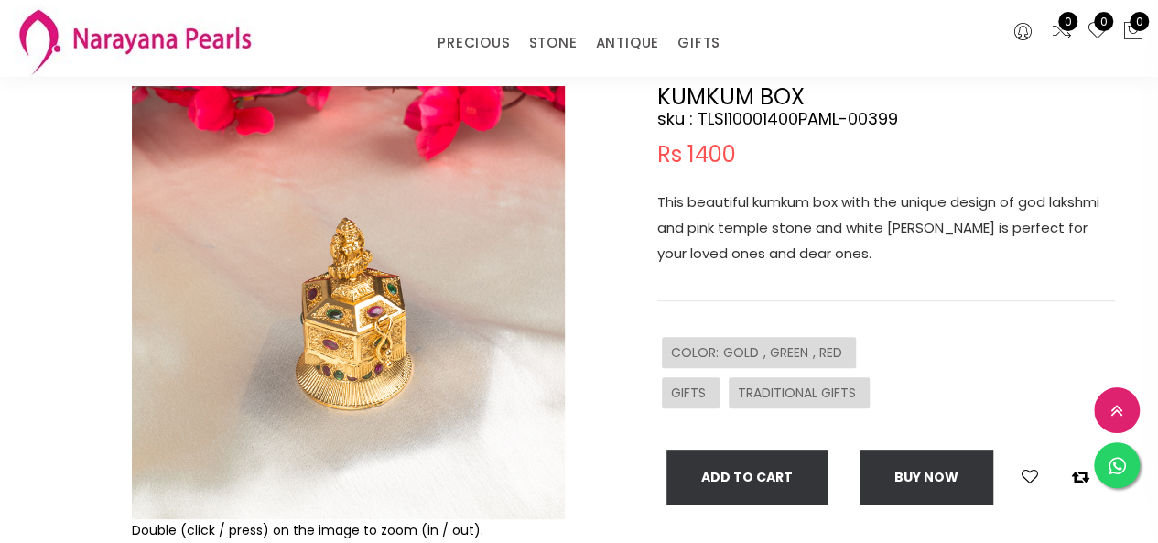
scroll to position [183, 0]
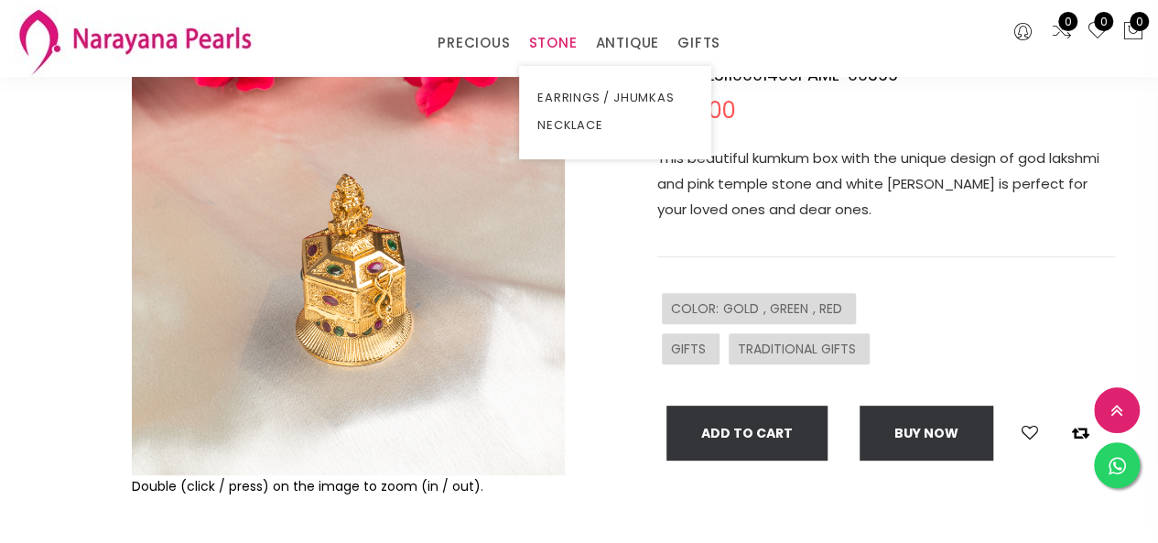
click at [571, 30] on link "STONE" at bounding box center [552, 42] width 49 height 27
click at [567, 127] on link "NECKLACE" at bounding box center [615, 125] width 156 height 27
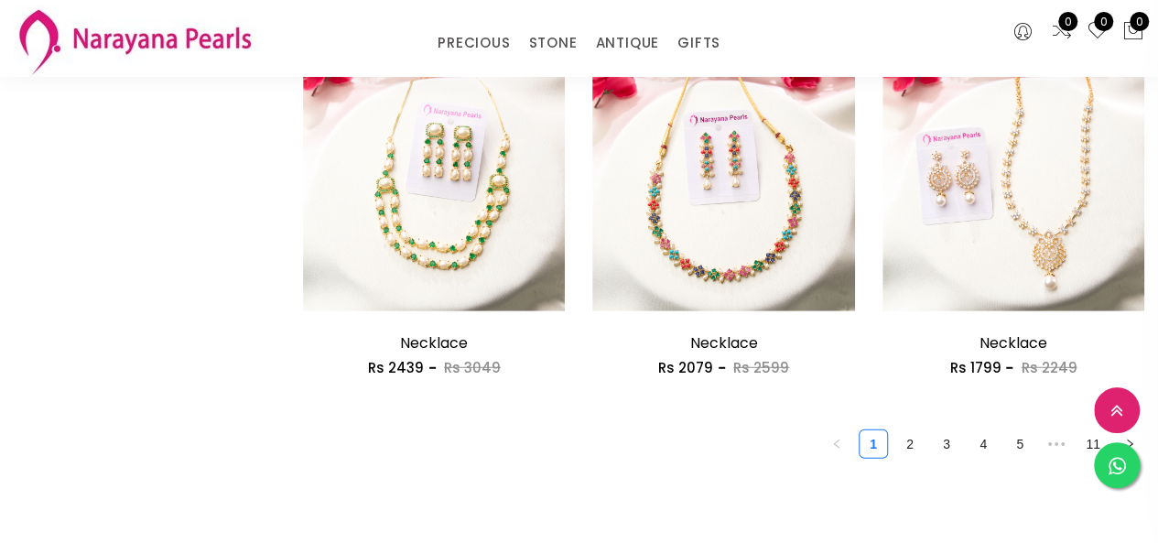
scroll to position [2380, 0]
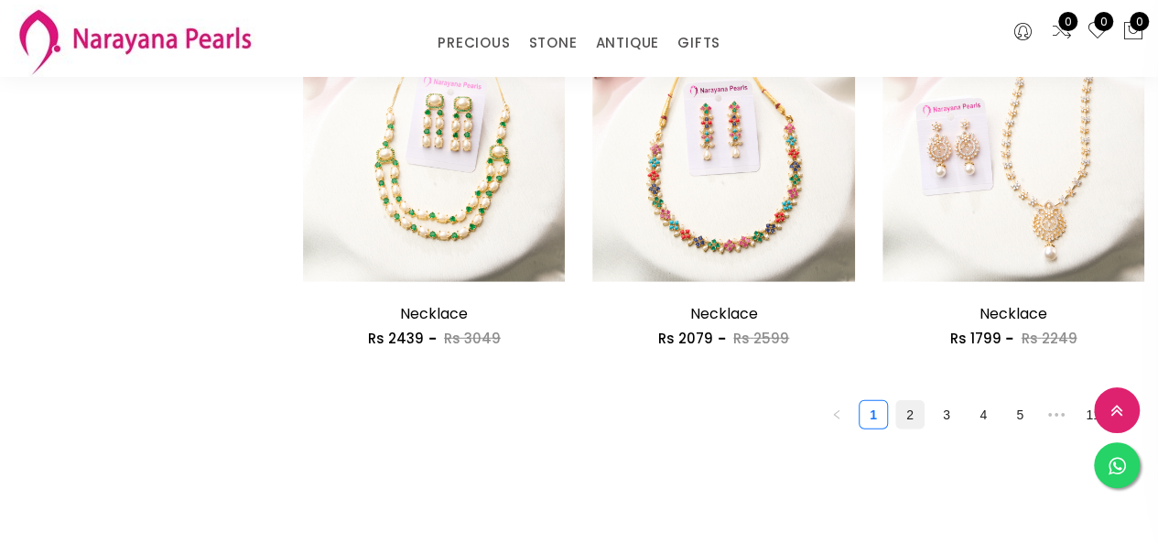
click at [914, 410] on link "2" at bounding box center [909, 414] width 27 height 27
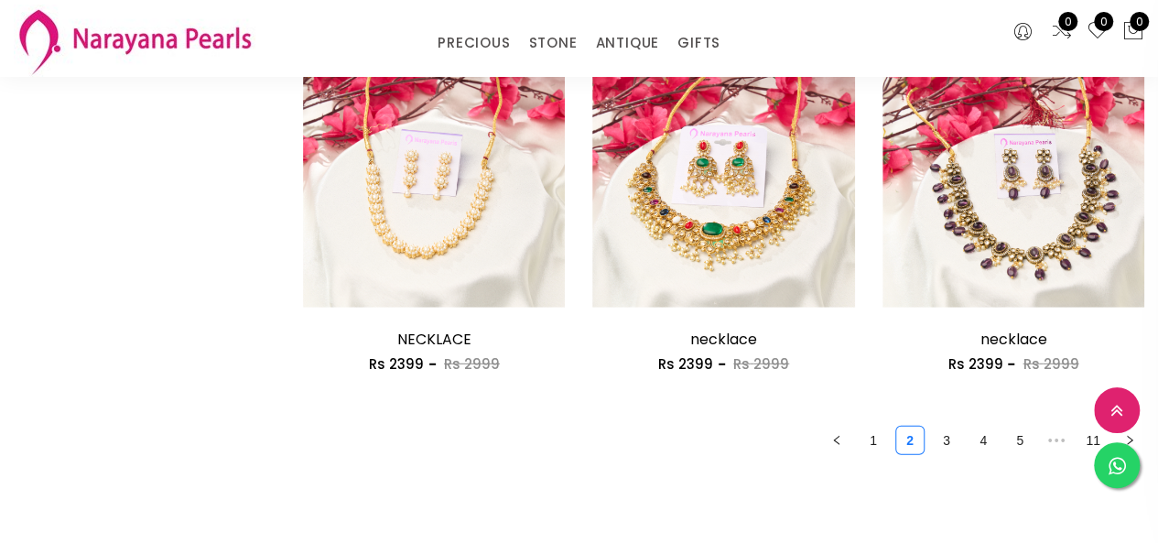
scroll to position [2655, 0]
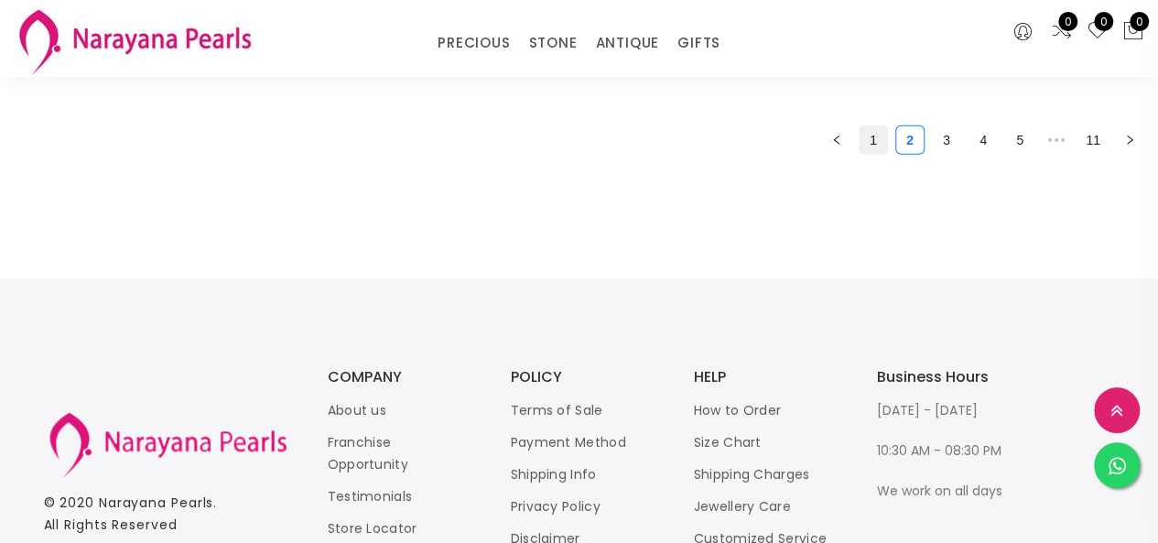
click at [870, 148] on link "1" at bounding box center [873, 139] width 27 height 27
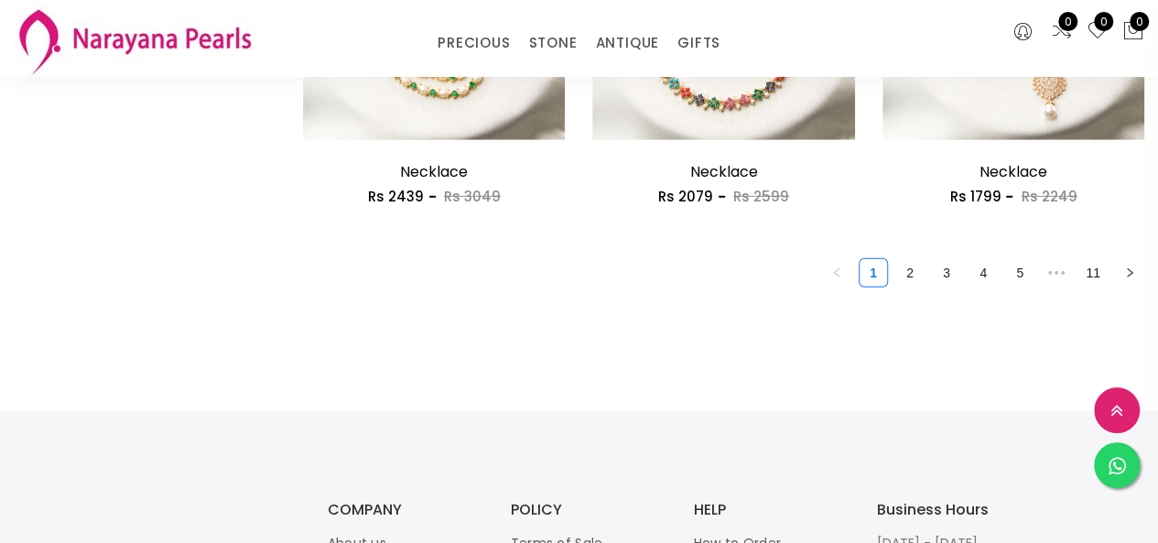
scroll to position [2655, 0]
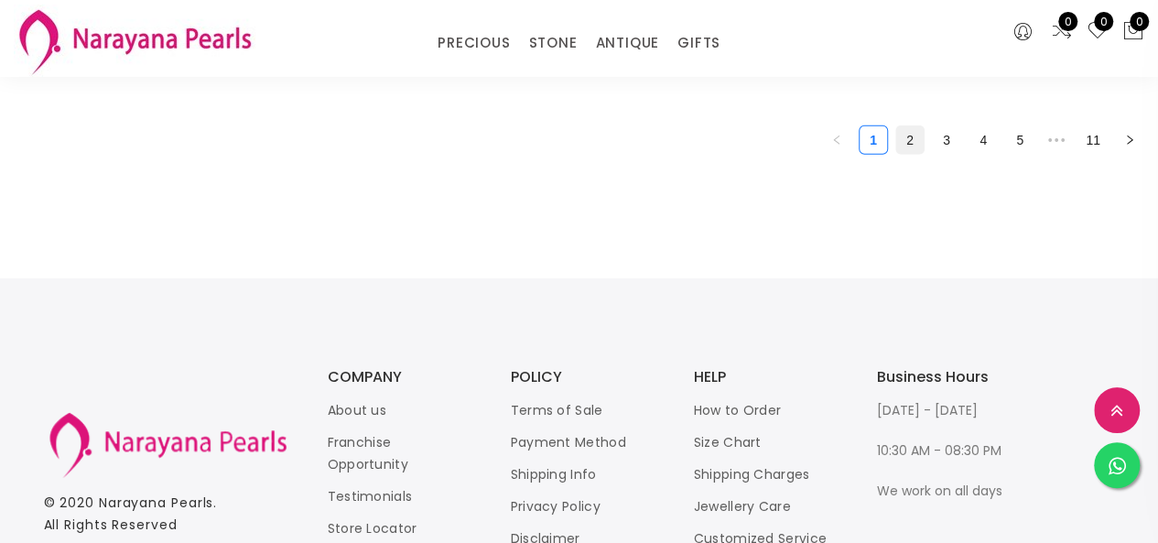
click at [904, 146] on link "2" at bounding box center [909, 139] width 27 height 27
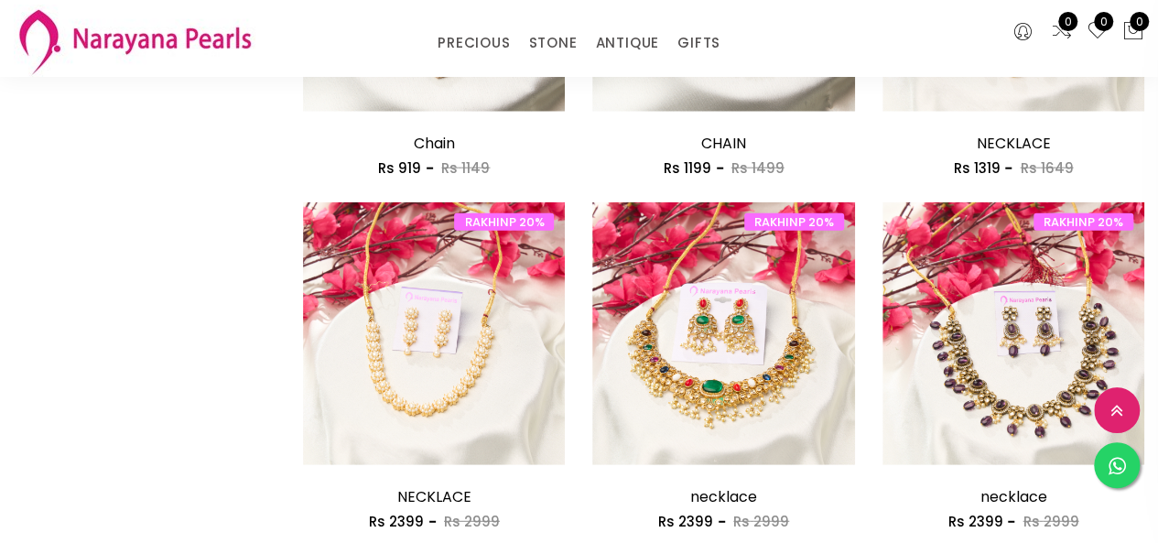
scroll to position [2380, 0]
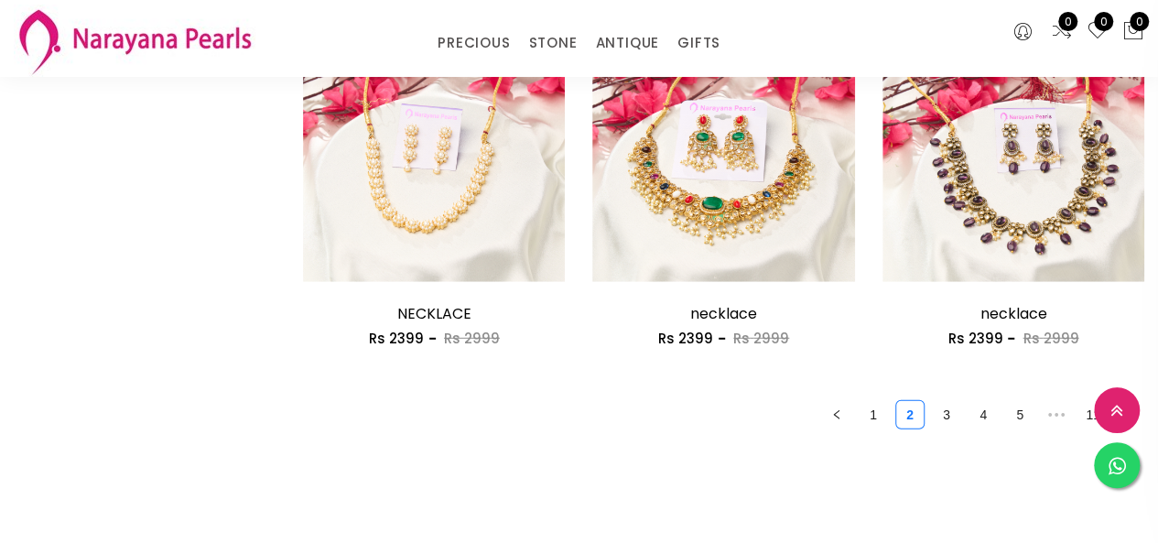
click at [965, 429] on ul "1 2 3 4 5 ••• 11" at bounding box center [723, 414] width 841 height 29
click at [951, 417] on link "3" at bounding box center [946, 414] width 27 height 27
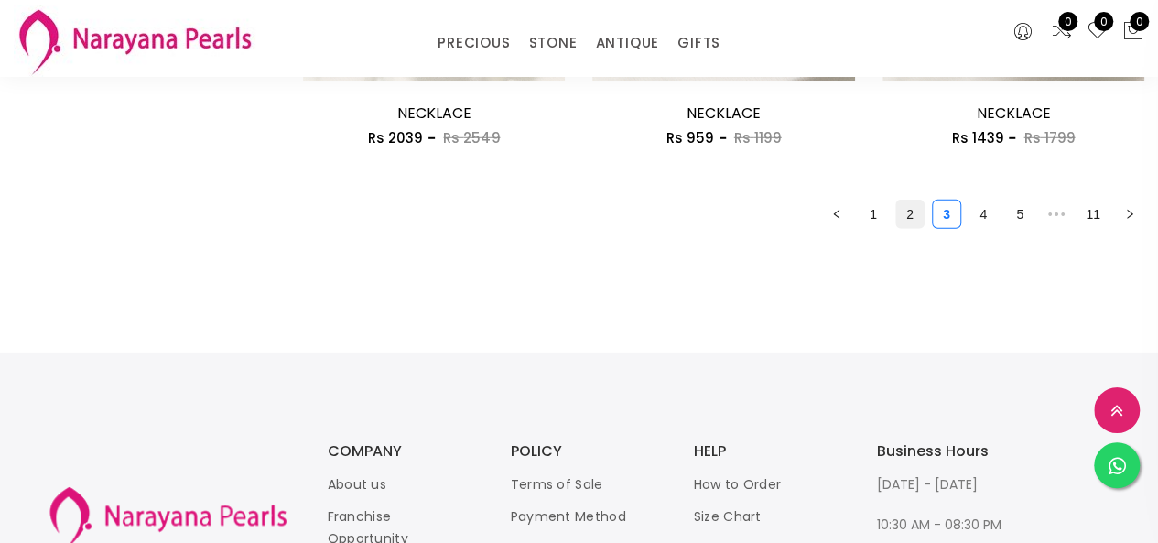
scroll to position [2563, 0]
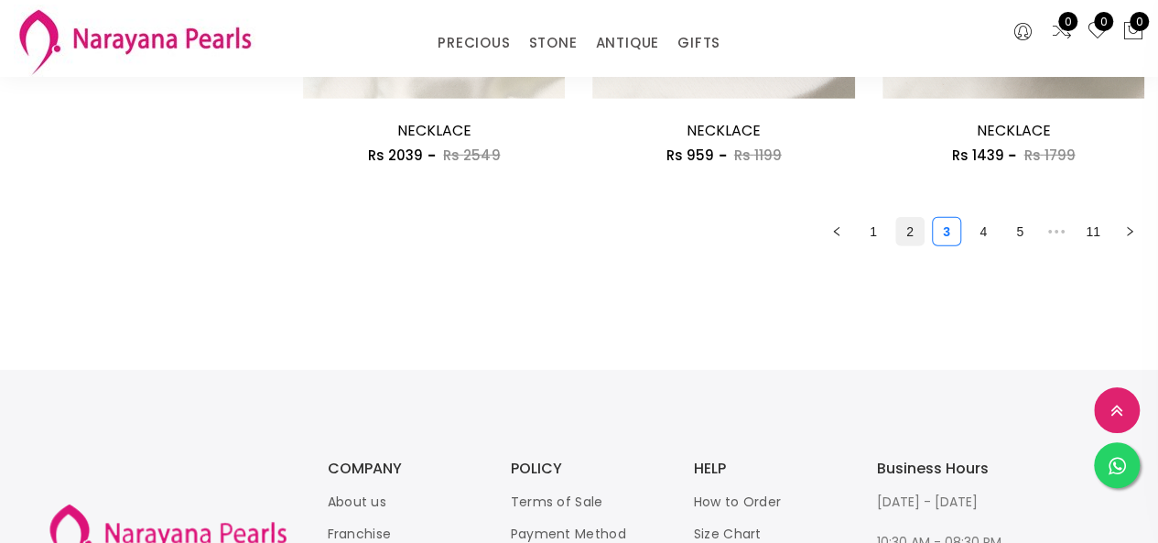
click at [921, 232] on link "2" at bounding box center [909, 231] width 27 height 27
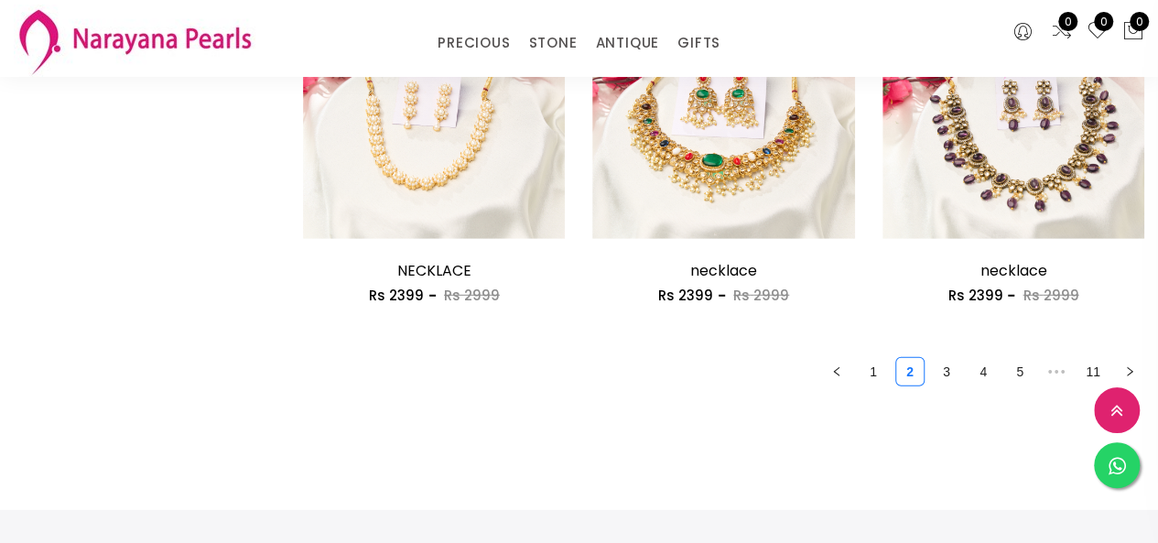
scroll to position [2472, 0]
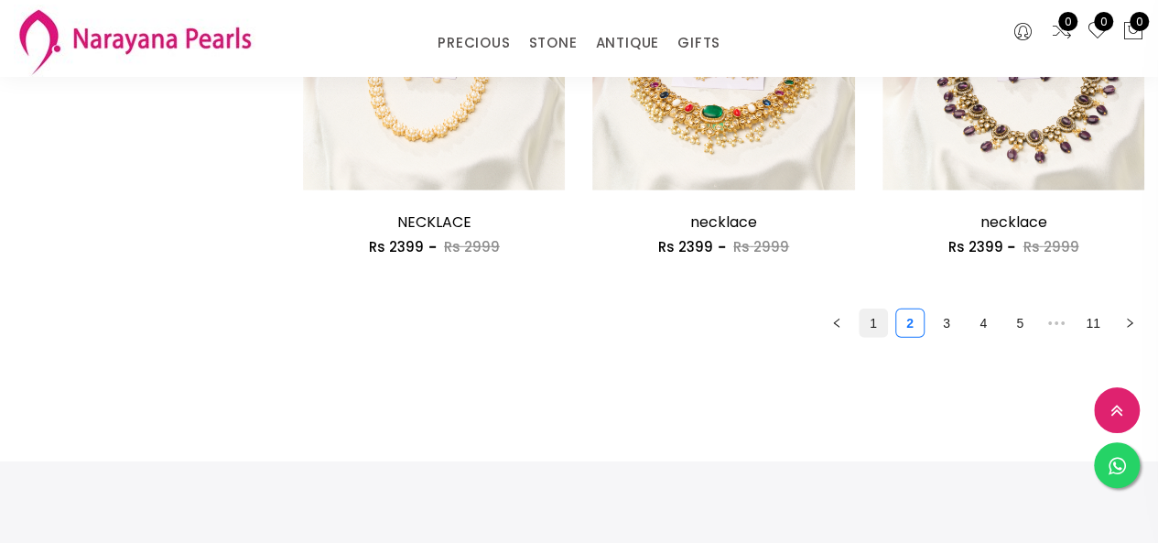
click at [875, 330] on link "1" at bounding box center [873, 322] width 27 height 27
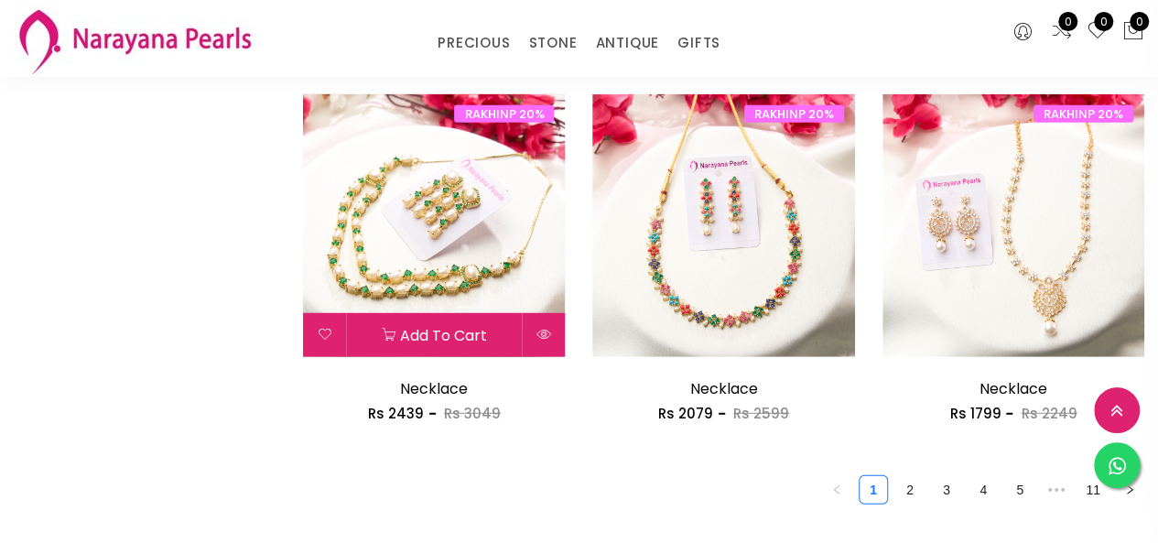
scroll to position [2289, 0]
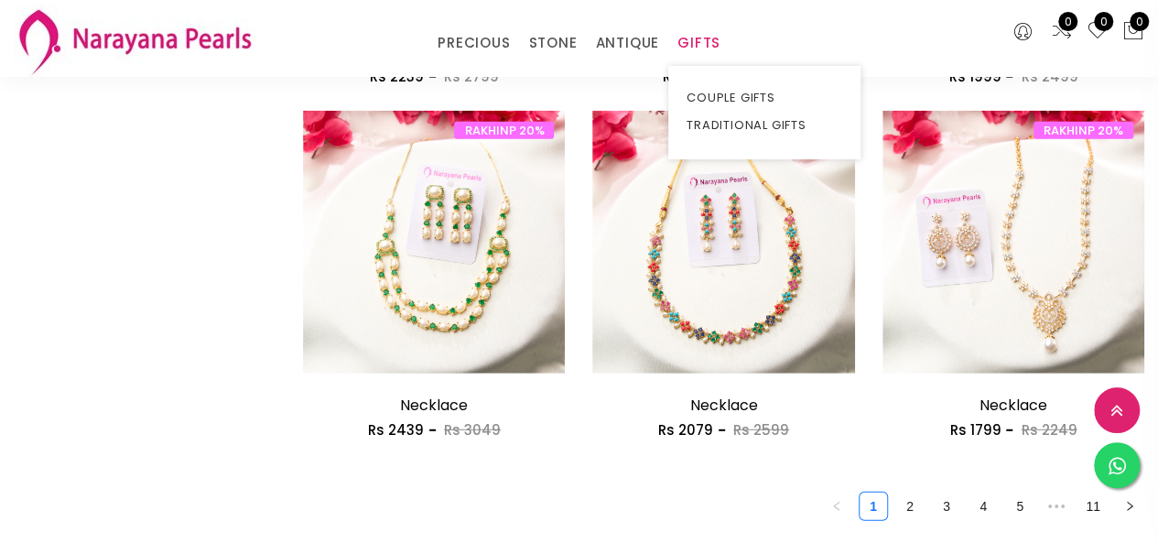
click at [694, 29] on link "GIFTS" at bounding box center [698, 42] width 43 height 27
click at [728, 116] on link "TRADITIONAL GIFTS" at bounding box center [765, 125] width 156 height 27
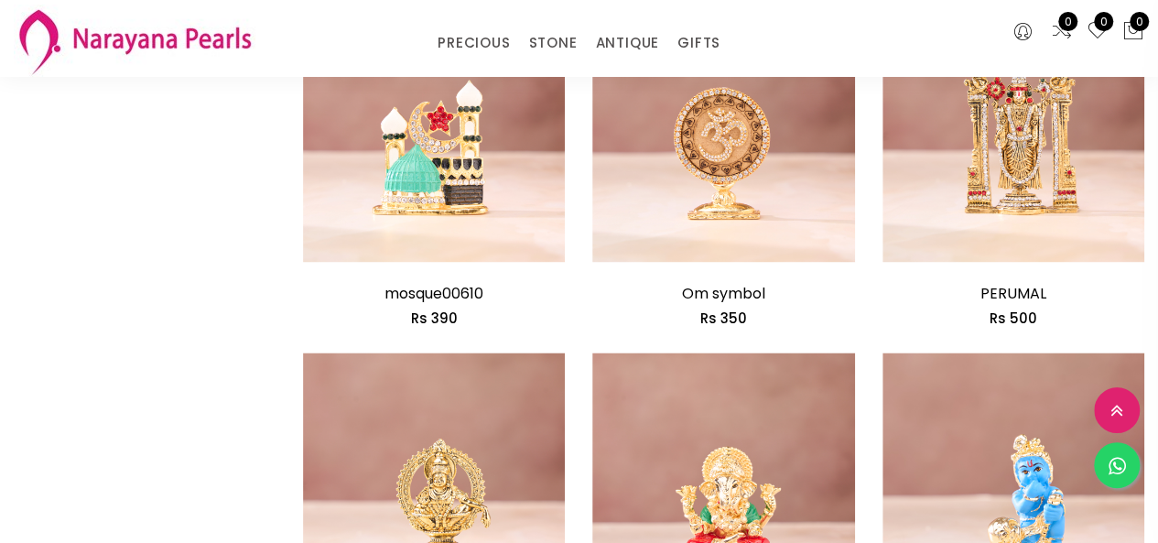
scroll to position [1556, 0]
